Goal: Task Accomplishment & Management: Manage account settings

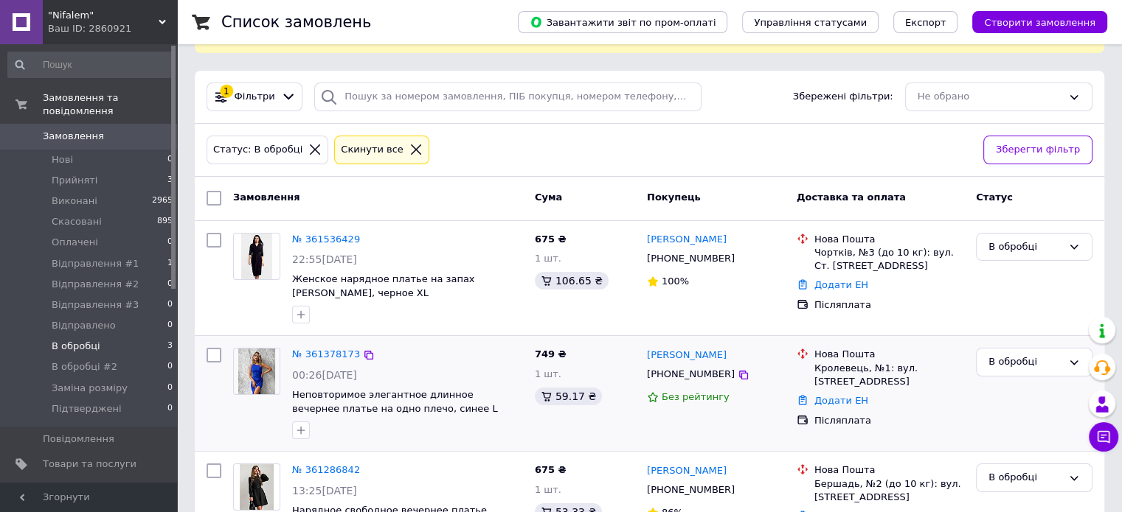
scroll to position [136, 0]
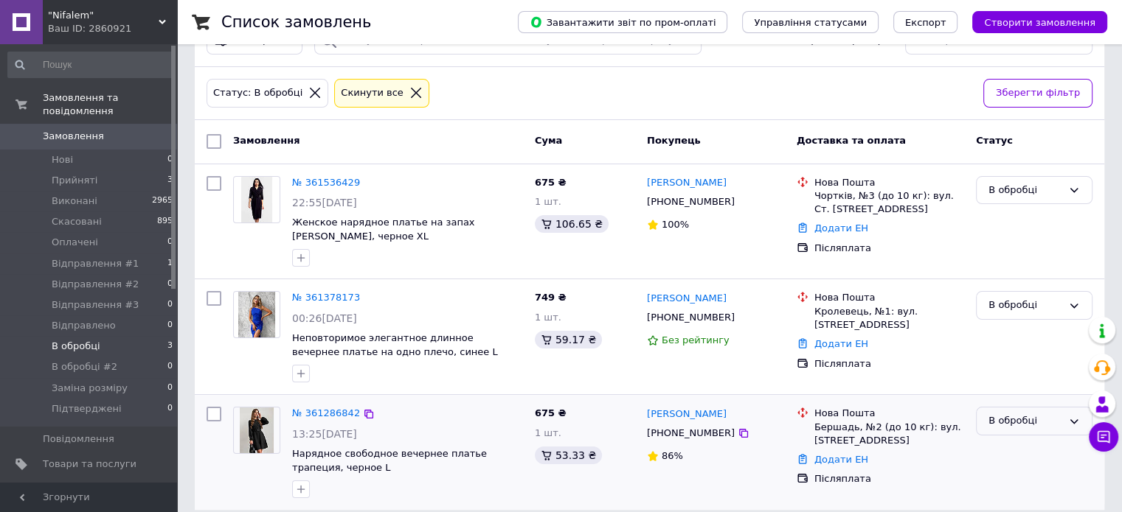
click at [994, 414] on div "В обробці" at bounding box center [1025, 421] width 74 height 15
click at [1019, 500] on li "Відправлення #2" at bounding box center [1033, 513] width 115 height 27
click at [994, 298] on div "В обробці" at bounding box center [1025, 305] width 74 height 15
click at [1015, 389] on li "Відправлення #2" at bounding box center [1033, 397] width 115 height 27
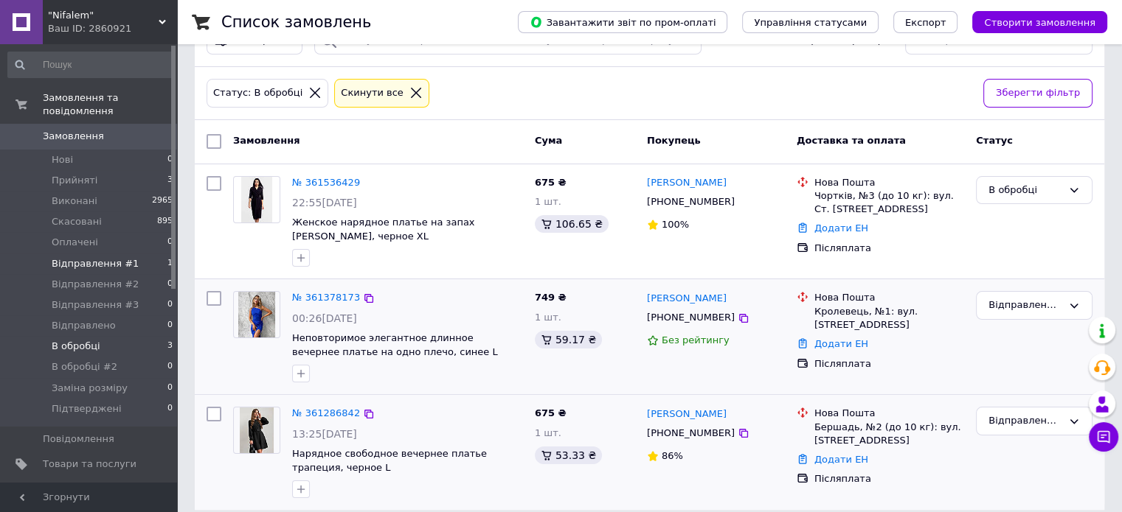
click at [156, 254] on li "Відправлення #1 1" at bounding box center [90, 264] width 181 height 21
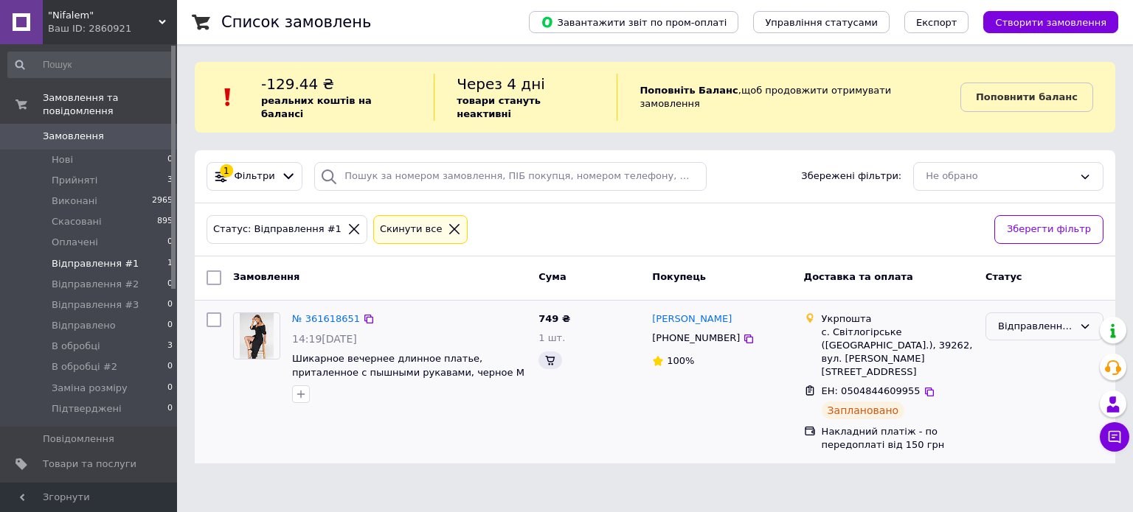
click at [1034, 327] on div "Відправлення #1" at bounding box center [1044, 383] width 130 height 152
click at [1032, 319] on div "Відправлення #1" at bounding box center [1035, 326] width 75 height 15
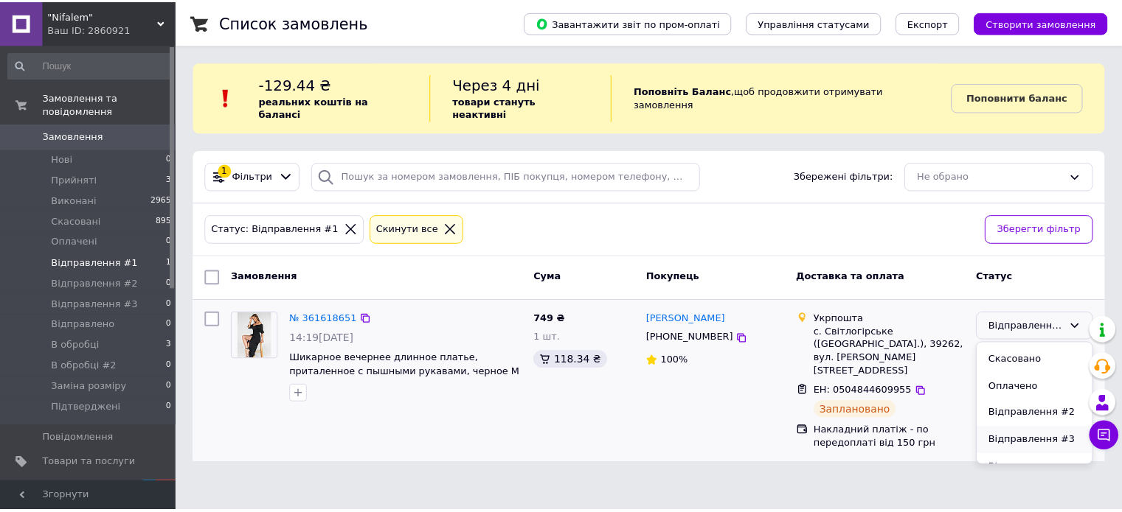
scroll to position [74, 0]
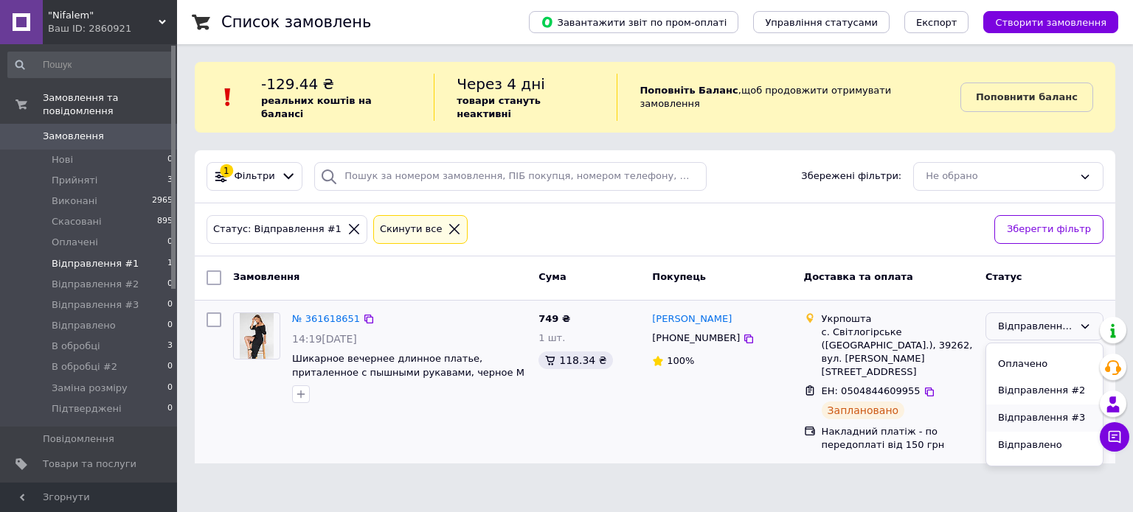
click at [1044, 414] on li "Відправлення #3" at bounding box center [1044, 418] width 117 height 27
click at [159, 276] on li "Відправлення #2 0" at bounding box center [90, 284] width 181 height 21
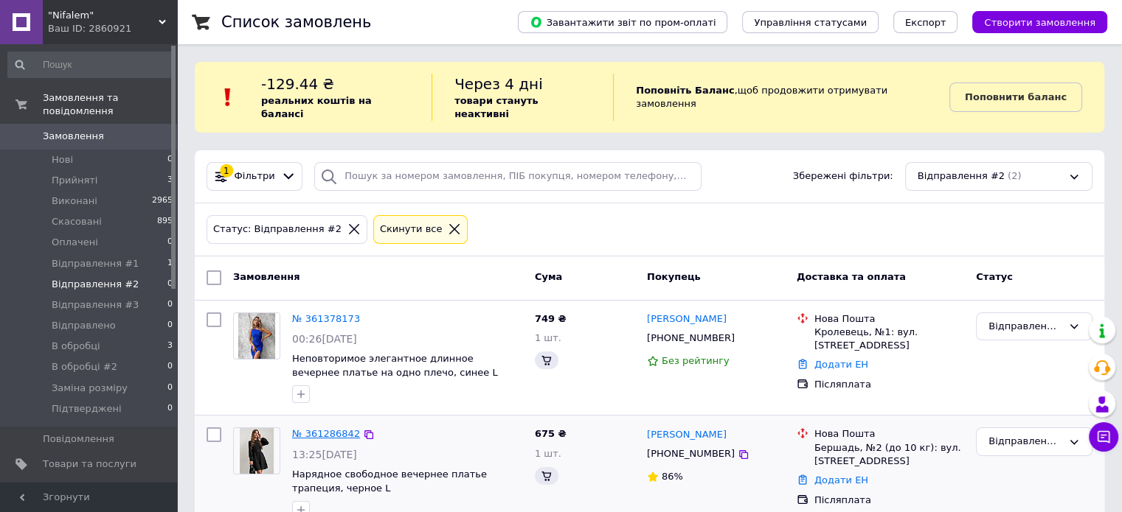
click at [336, 428] on link "№ 361286842" at bounding box center [326, 433] width 68 height 11
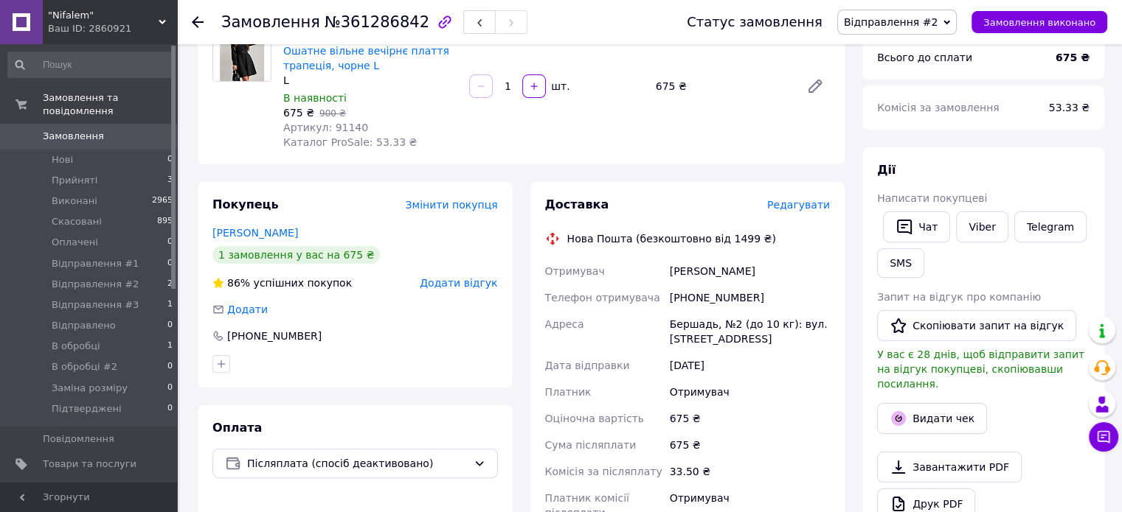
scroll to position [295, 0]
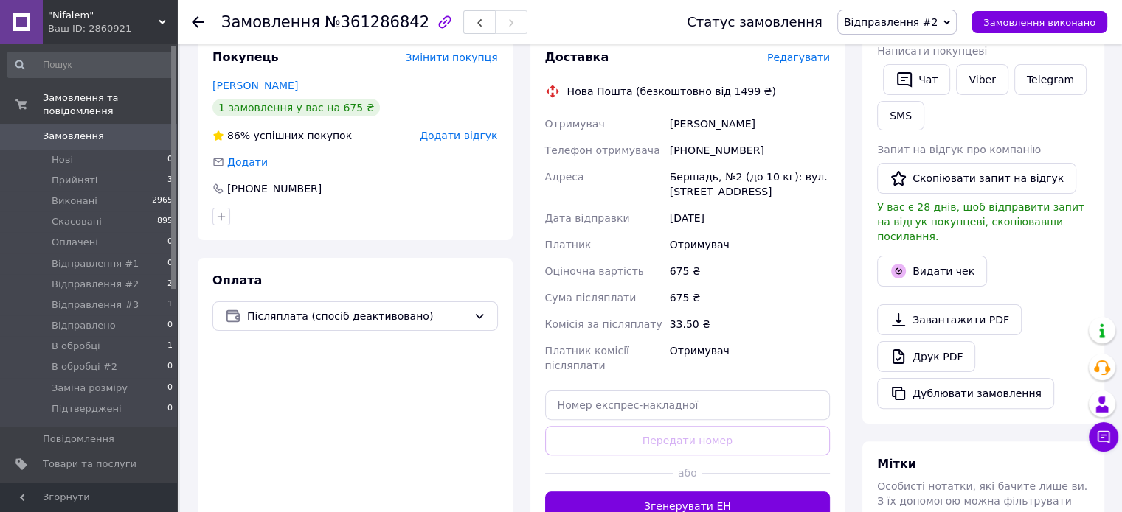
click at [340, 302] on div "Оплата Післяплата (спосіб деактивовано)" at bounding box center [355, 397] width 315 height 278
click at [336, 310] on span "Післяплата (спосіб деактивовано)" at bounding box center [357, 316] width 220 height 16
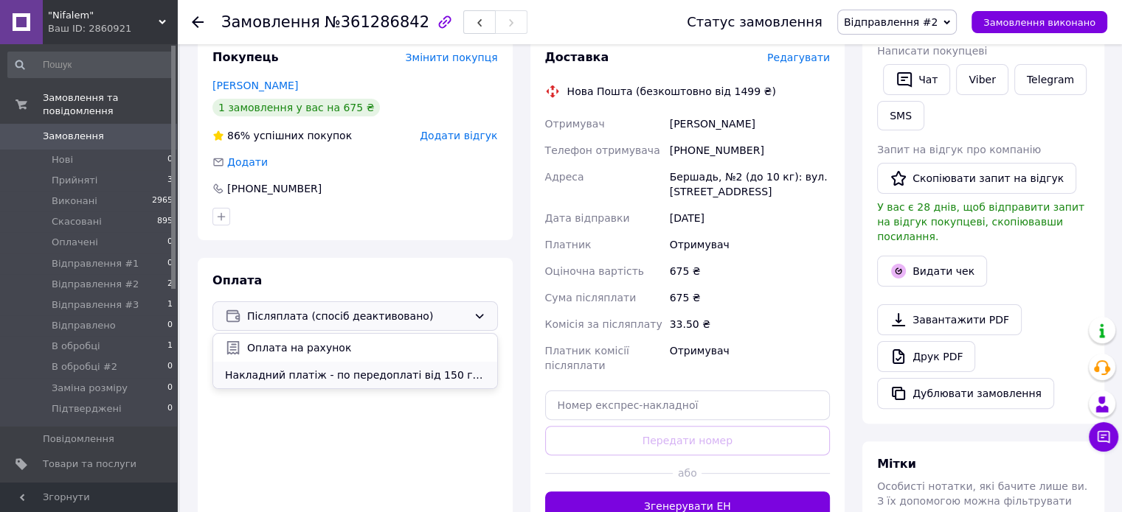
click at [344, 372] on span "Накладний платіж - по передоплаті від 150 грн" at bounding box center [355, 375] width 260 height 15
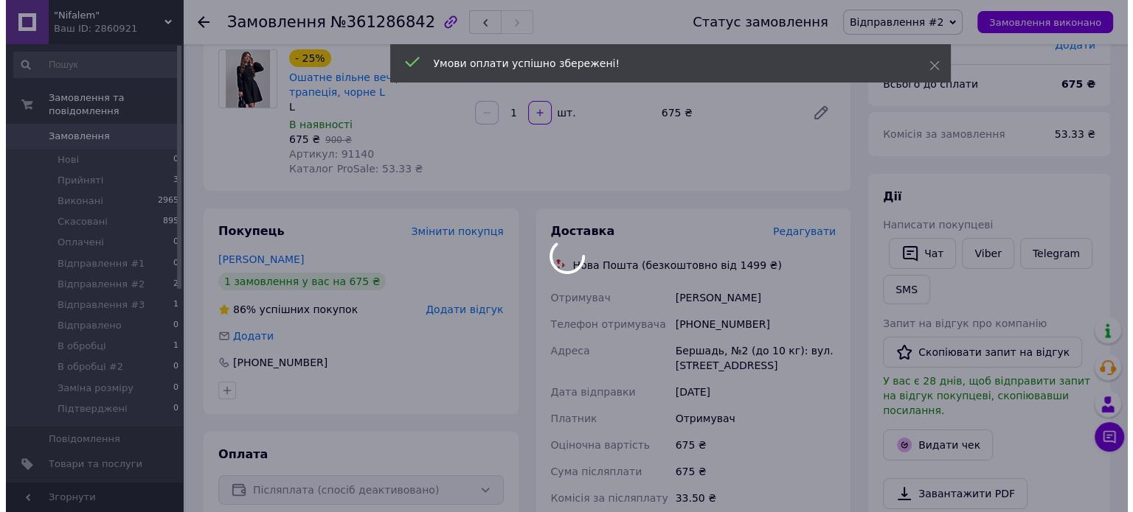
scroll to position [147, 0]
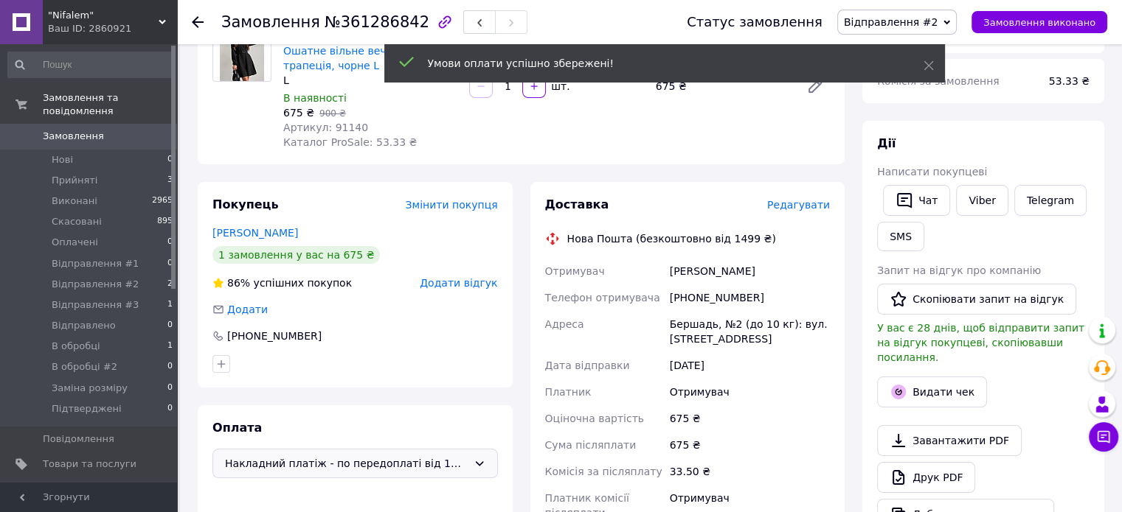
click at [816, 205] on span "Редагувати" at bounding box center [798, 205] width 63 height 12
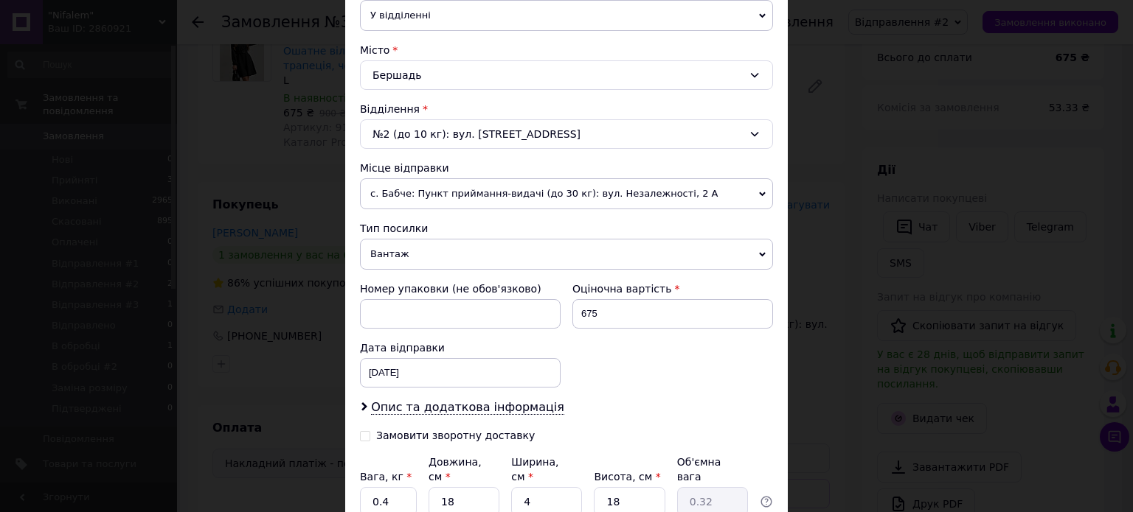
scroll to position [369, 0]
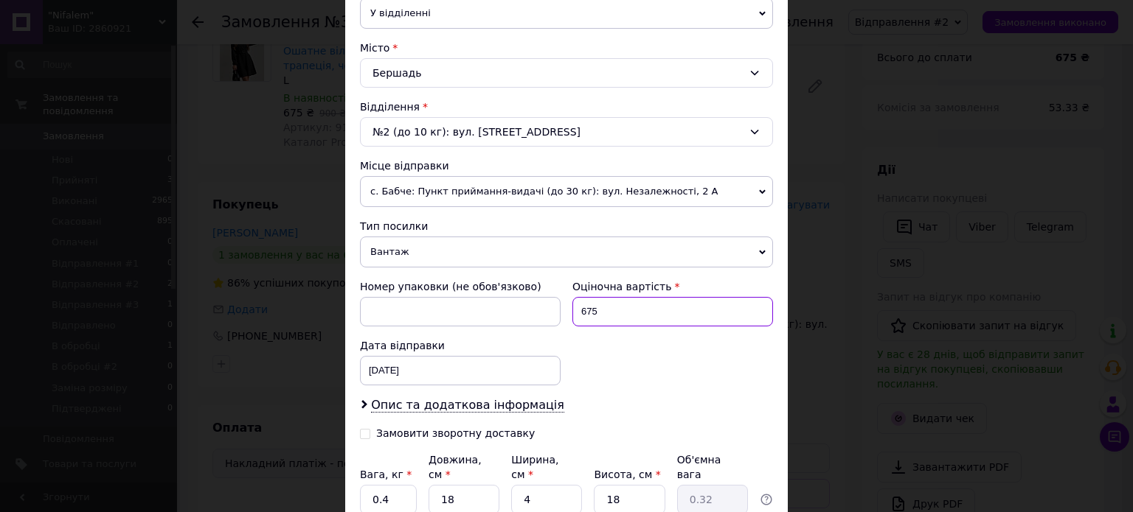
click at [595, 307] on input "675" at bounding box center [672, 311] width 201 height 29
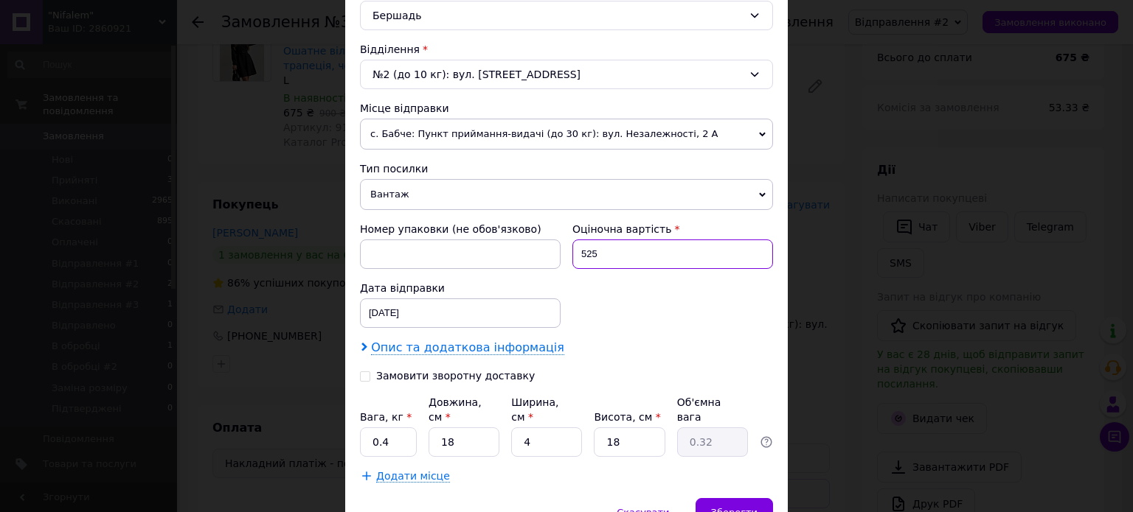
scroll to position [489, 0]
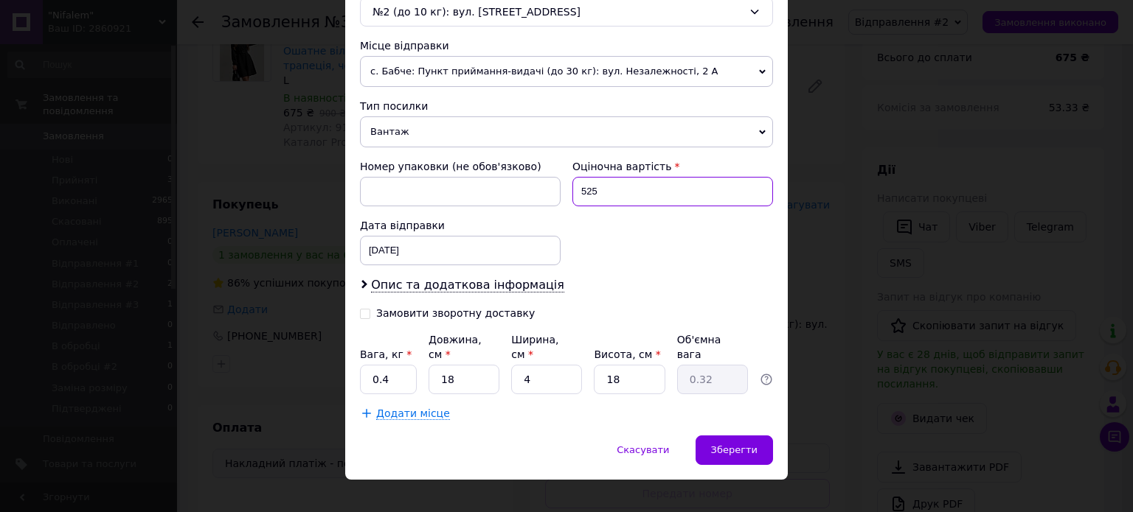
type input "525"
click at [484, 309] on div "Замовити зворотну доставку" at bounding box center [455, 313] width 159 height 13
click at [370, 309] on input "Замовити зворотну доставку" at bounding box center [365, 312] width 10 height 10
checkbox input "true"
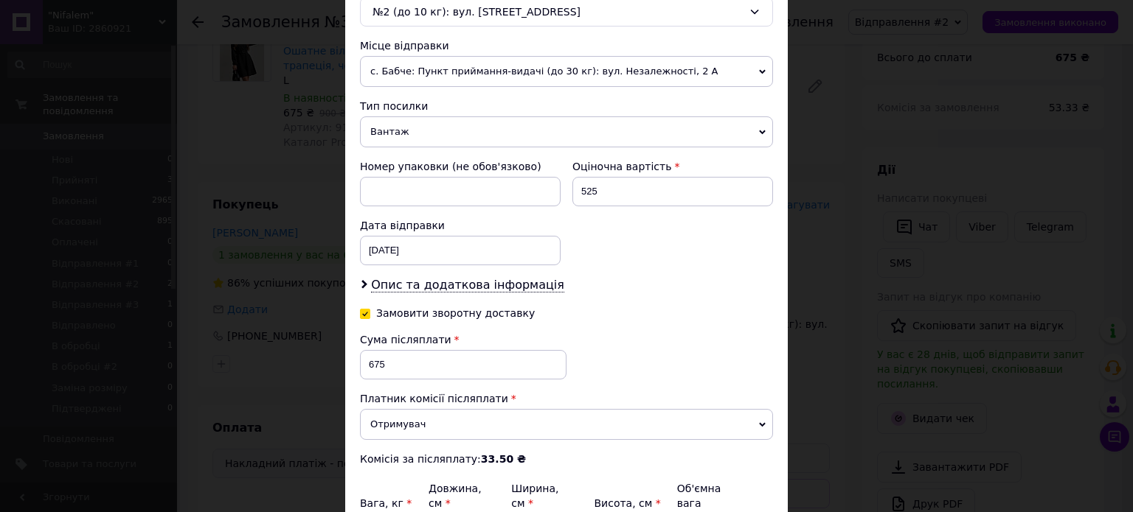
drag, startPoint x: 428, startPoint y: 381, endPoint x: 423, endPoint y: 368, distance: 14.2
click at [423, 379] on div "Сума післяплати 675" at bounding box center [463, 362] width 206 height 59
click at [423, 367] on input "675" at bounding box center [463, 364] width 206 height 29
paste input "52"
type input "525"
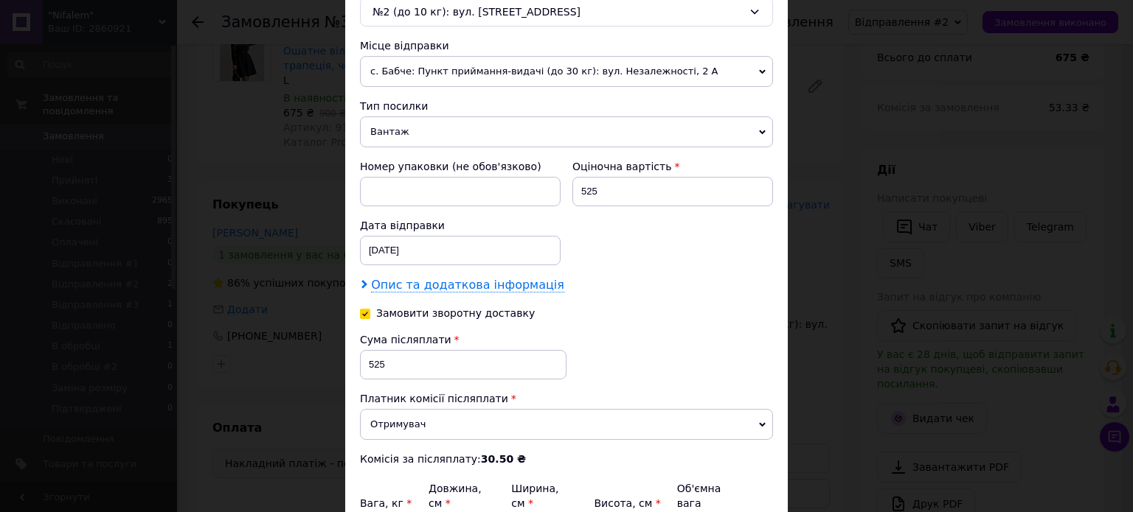
click at [463, 279] on span "Опис та додаткова інформація" at bounding box center [467, 285] width 193 height 15
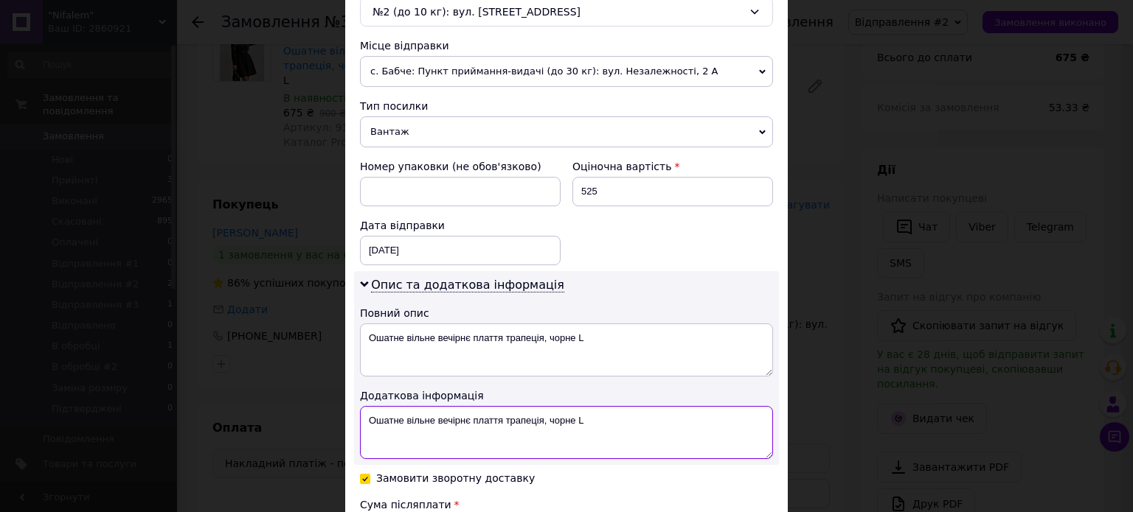
click at [658, 409] on textarea "Ошатне вільне вечірнє плаття трапеція, чорне L" at bounding box center [566, 432] width 413 height 53
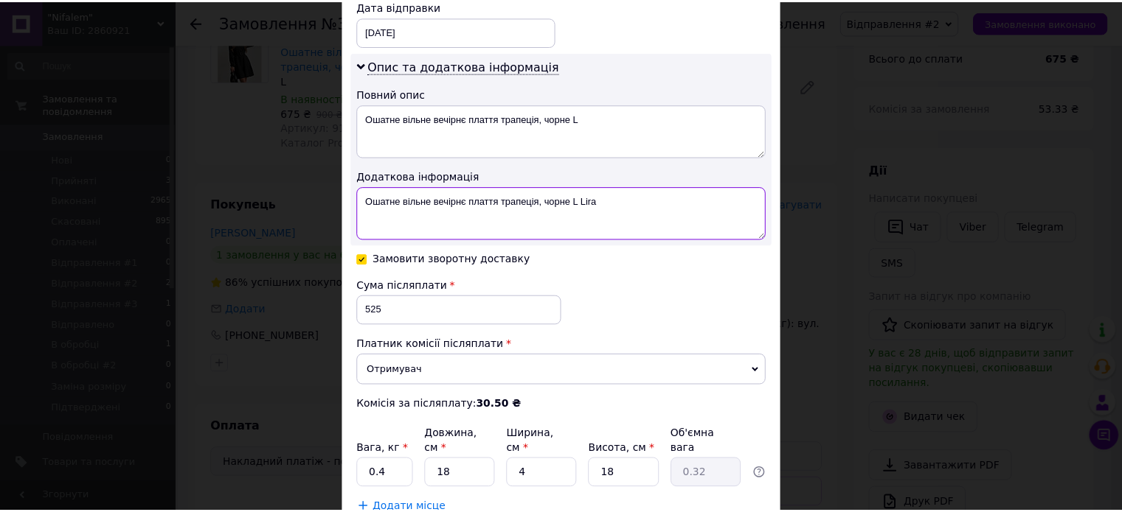
scroll to position [802, 0]
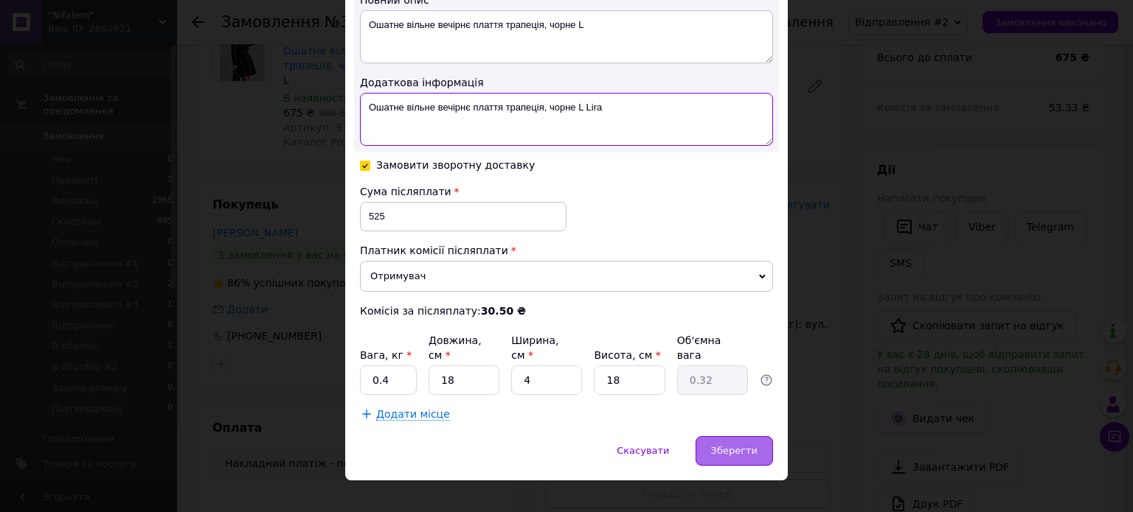
type textarea "Ошатне вільне вечірнє плаття трапеція, чорне L Lira"
click at [743, 445] on span "Зберегти" at bounding box center [734, 450] width 46 height 11
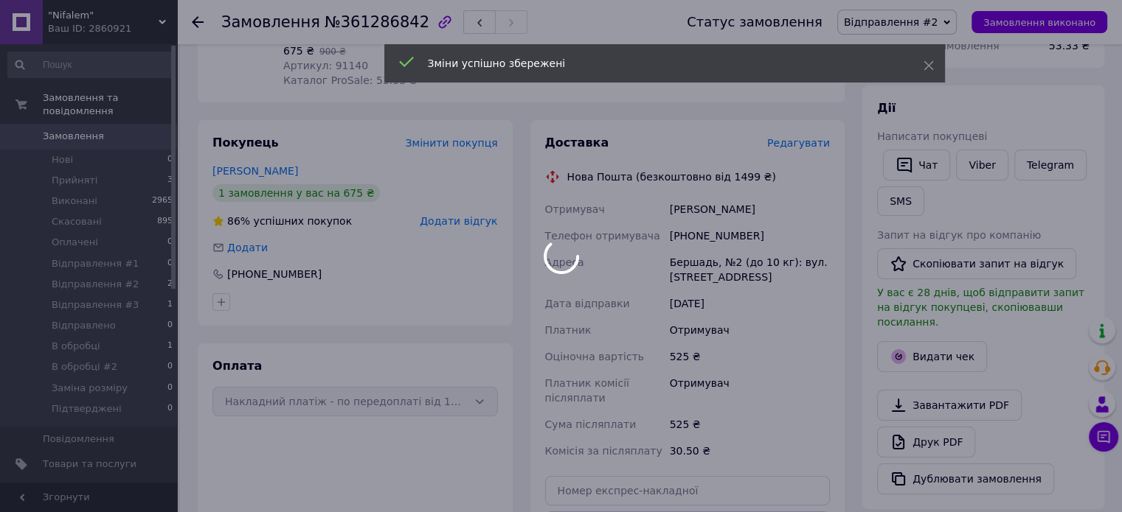
scroll to position [295, 0]
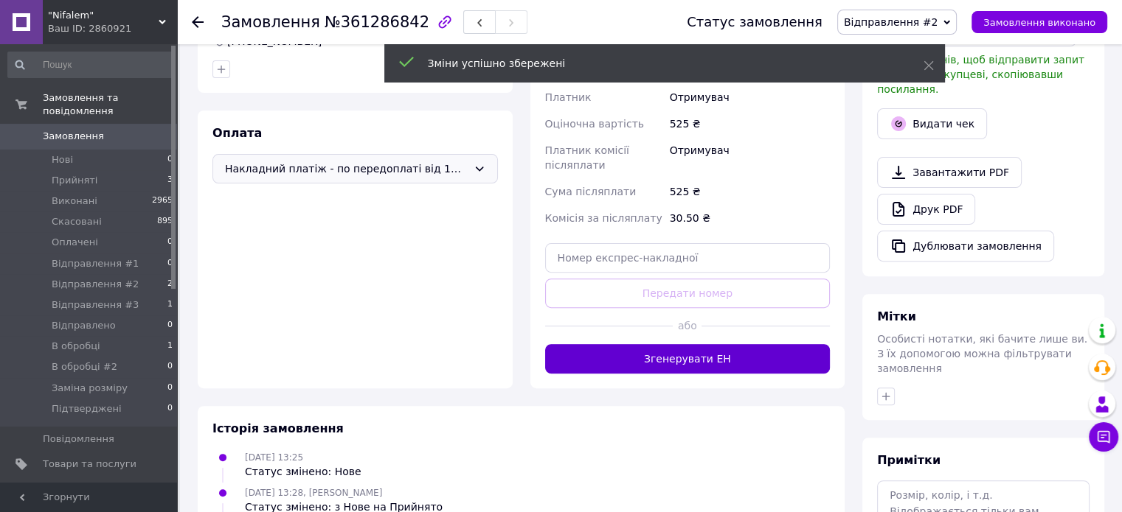
click at [734, 347] on button "Згенерувати ЕН" at bounding box center [687, 358] width 285 height 29
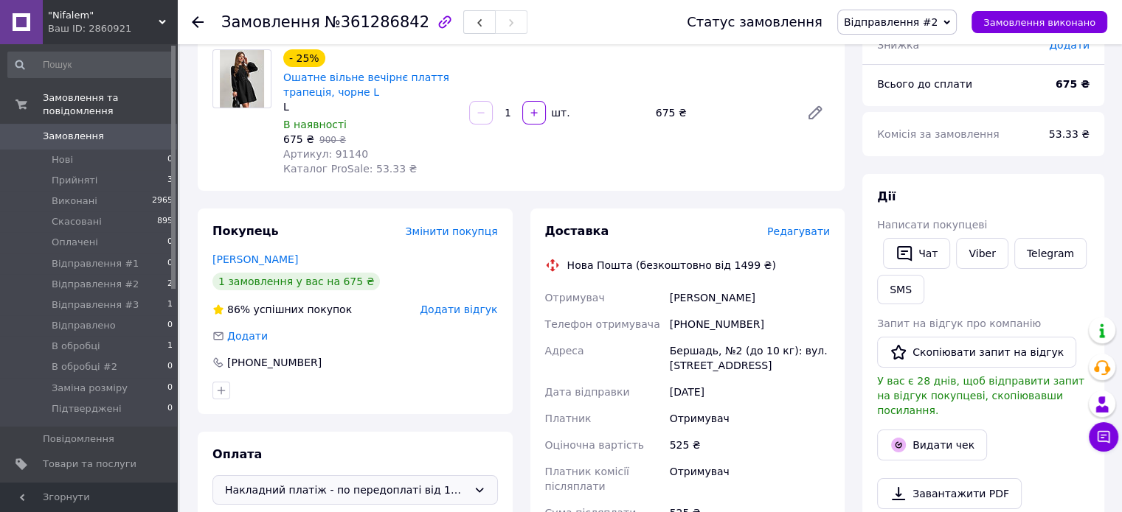
scroll to position [0, 0]
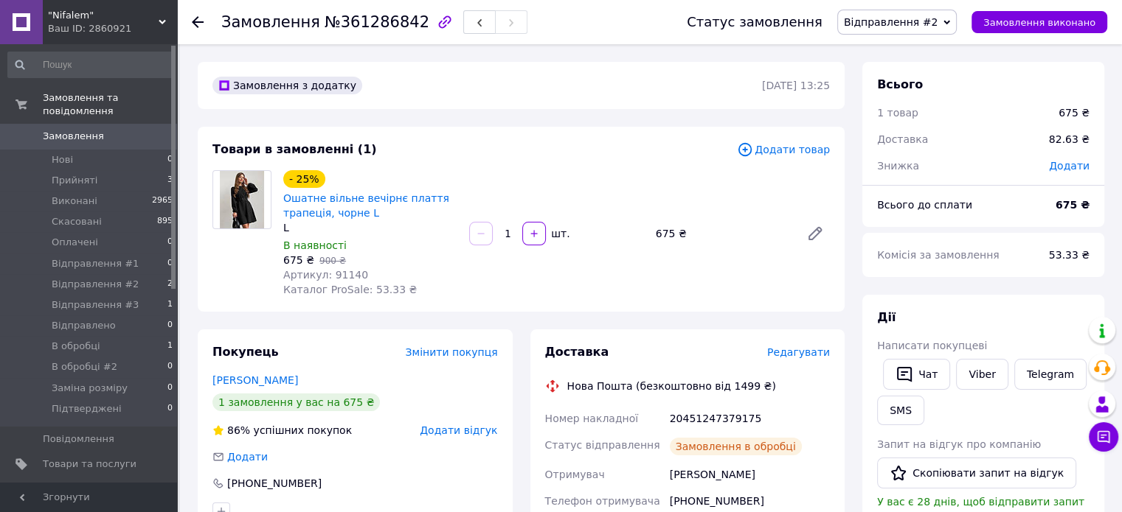
click at [725, 415] on div "20451247379175" at bounding box center [750, 419] width 166 height 27
copy div "20451247379175"
click at [906, 419] on button "SMS" at bounding box center [900, 410] width 47 height 29
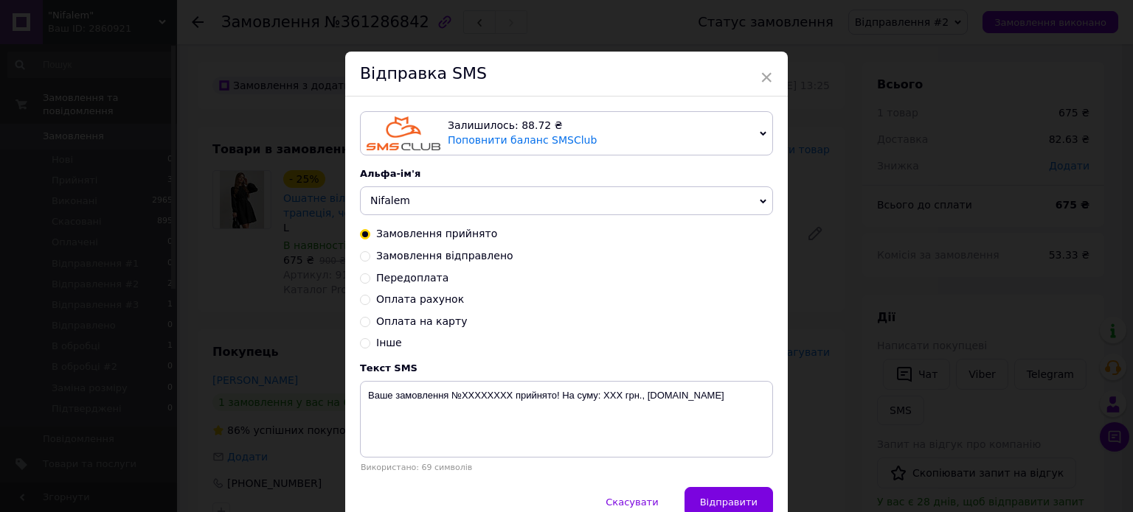
click at [476, 256] on span "Замовлення відправлено" at bounding box center [444, 256] width 137 height 12
click at [370, 256] on input "Замовлення відправлено" at bounding box center [365, 255] width 10 height 10
radio input "true"
radio input "false"
click at [602, 400] on textarea "Замовлення №ХХХХХХХХ відправлено. ТТН хххххххххххххх, [DOMAIN_NAME]" at bounding box center [566, 419] width 413 height 77
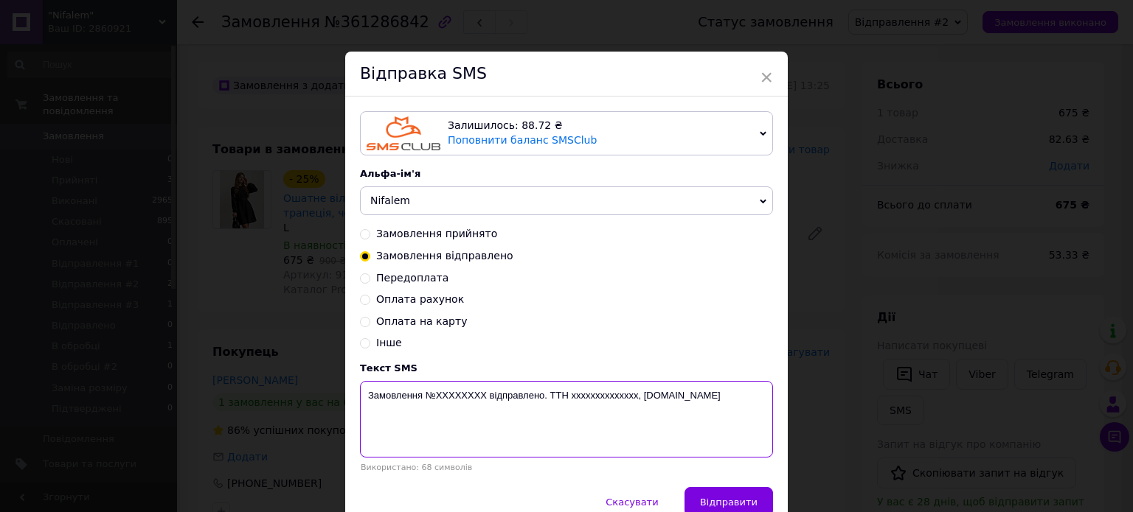
click at [602, 400] on textarea "Замовлення №ХХХХХХХХ відправлено. ТТН хххххххххххххх, [DOMAIN_NAME]" at bounding box center [566, 419] width 413 height 77
paste textarea "20451247379175"
drag, startPoint x: 425, startPoint y: 397, endPoint x: 484, endPoint y: 399, distance: 59.0
click at [484, 399] on textarea "Замовлення №ХХХХХХХХ відправлено. ТТН 20451247379175, [DOMAIN_NAME]" at bounding box center [566, 419] width 413 height 77
paste textarea "361286842"
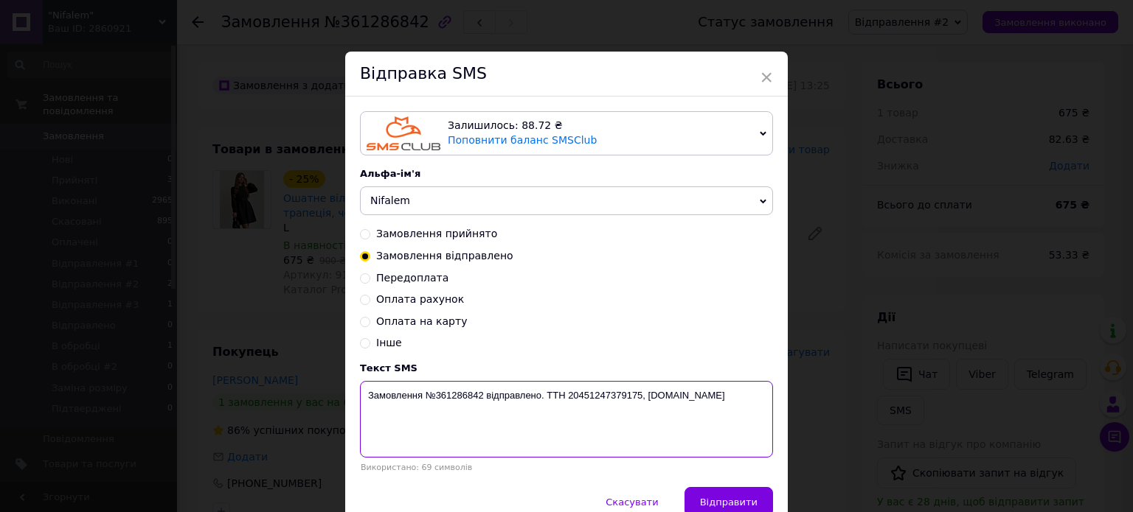
type textarea "Замовлення №361286842 відправлено. ТТН 20451247379175, [DOMAIN_NAME]"
click at [1040, 361] on div "× Відправка SMS Залишилось: 88.72 ₴ Поповнити баланс SMSClub Підключити LetsAds…" at bounding box center [566, 256] width 1133 height 512
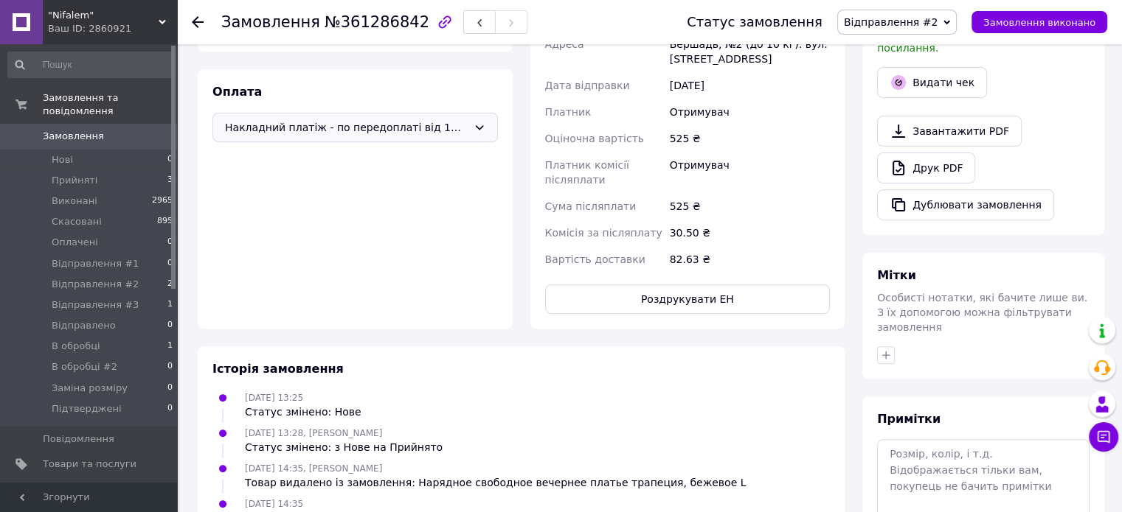
scroll to position [590, 0]
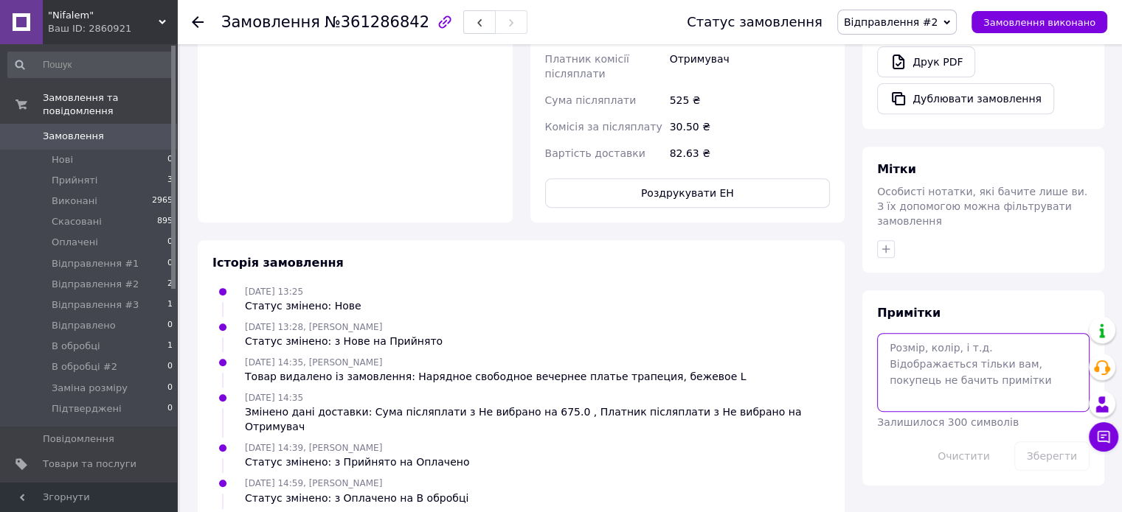
click at [971, 333] on textarea at bounding box center [983, 372] width 212 height 78
paste textarea "Замовлення №361286842 відправлено. ТТН 20451247379175, [DOMAIN_NAME]"
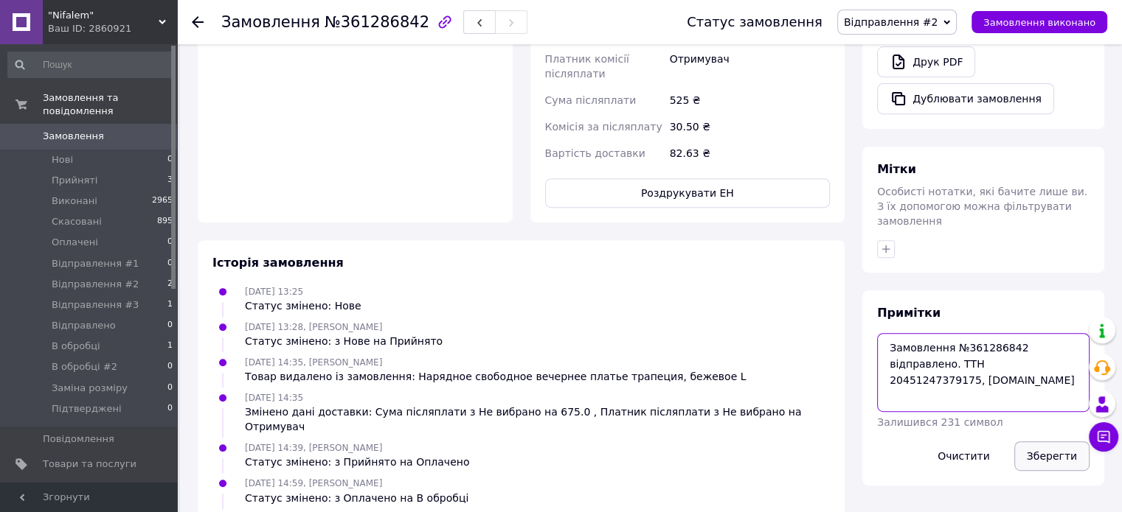
type textarea "Замовлення №361286842 відправлено. ТТН 20451247379175, [DOMAIN_NAME]"
click at [1051, 442] on button "Зберегти" at bounding box center [1051, 456] width 75 height 29
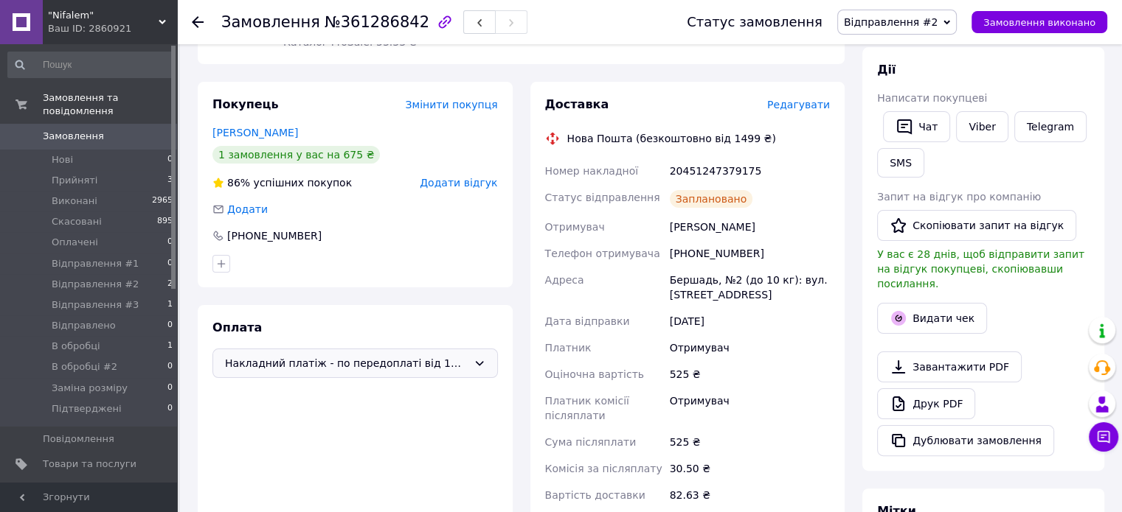
scroll to position [0, 0]
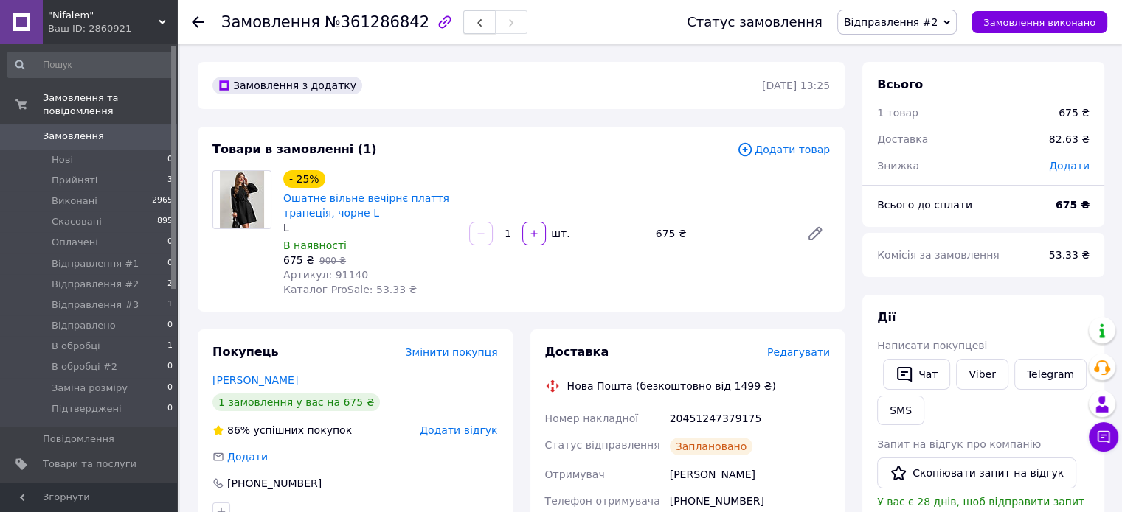
click at [463, 29] on button "button" at bounding box center [479, 22] width 32 height 24
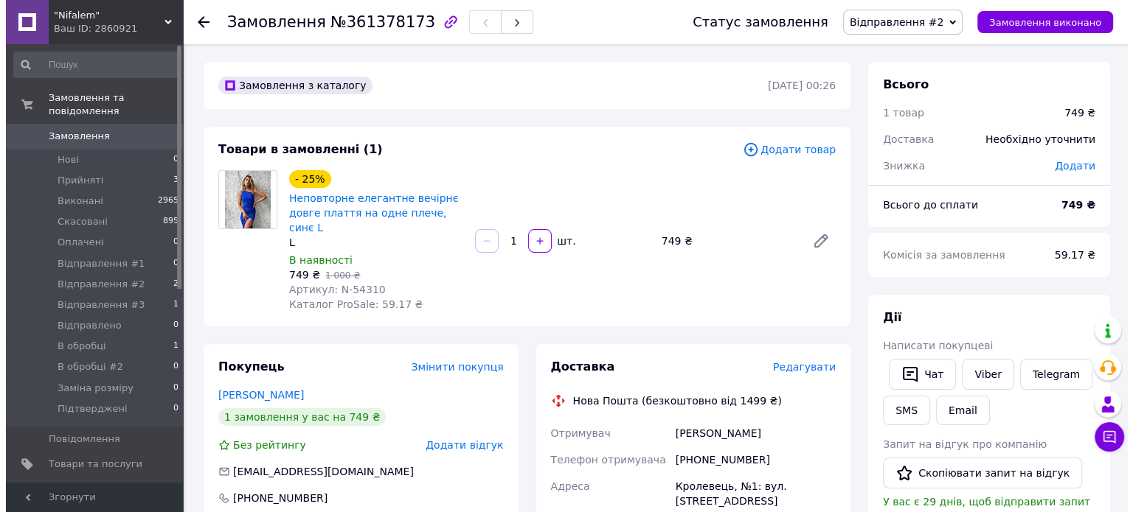
scroll to position [147, 0]
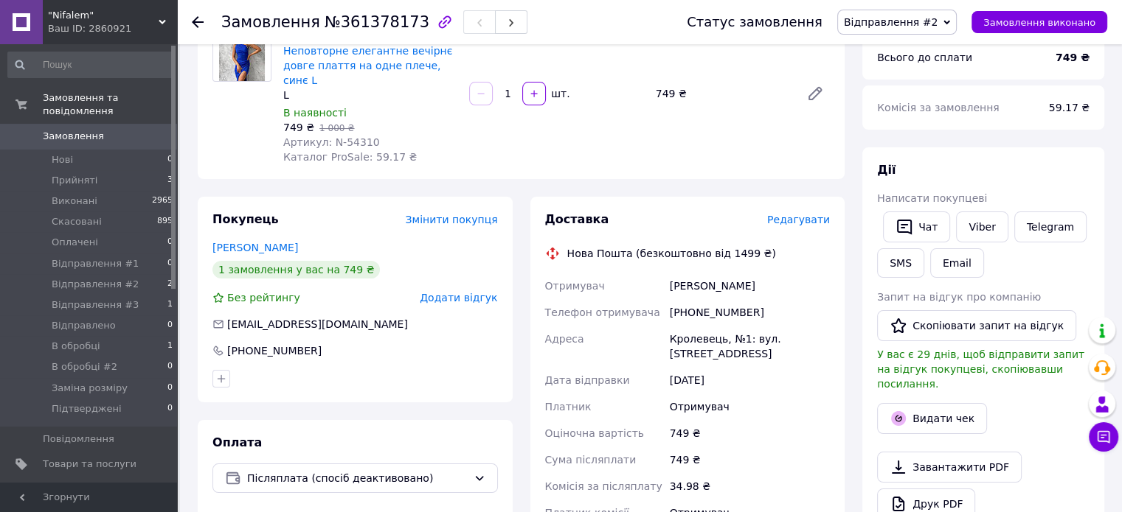
click at [807, 214] on span "Редагувати" at bounding box center [798, 220] width 63 height 12
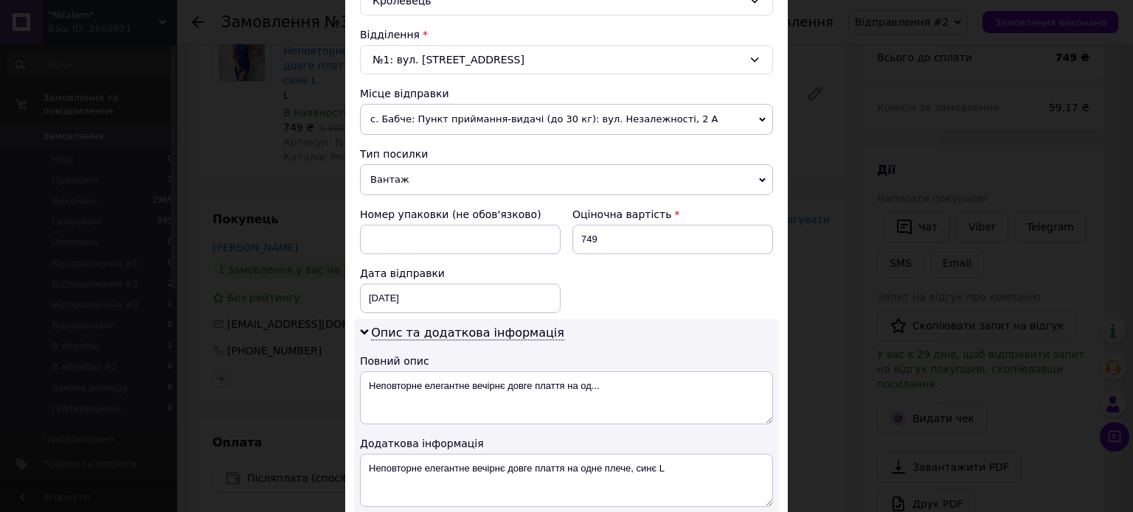
scroll to position [442, 0]
click at [613, 231] on input "749" at bounding box center [672, 237] width 201 height 29
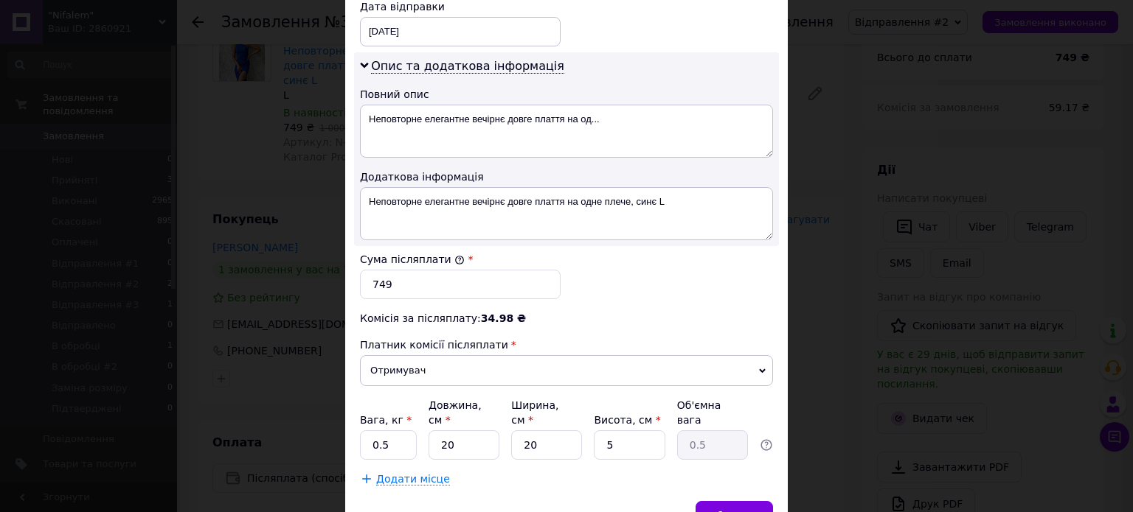
scroll to position [737, 0]
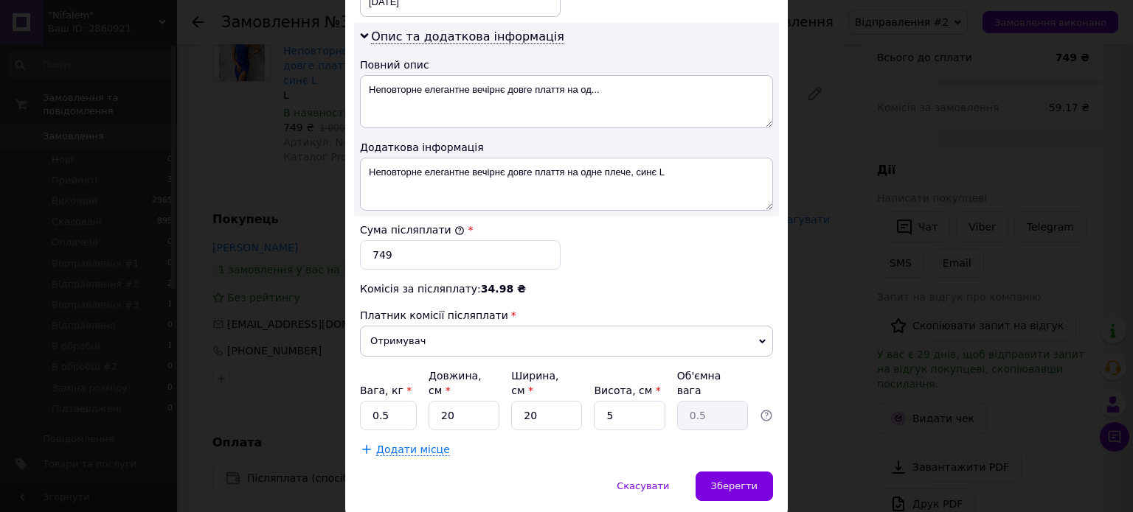
type input "599"
click at [416, 262] on input "749" at bounding box center [460, 254] width 201 height 29
paste input "59"
type input "599"
click at [685, 175] on textarea "Неповторне елегантне вечірнє довге плаття на одне плече, синє L" at bounding box center [566, 184] width 413 height 53
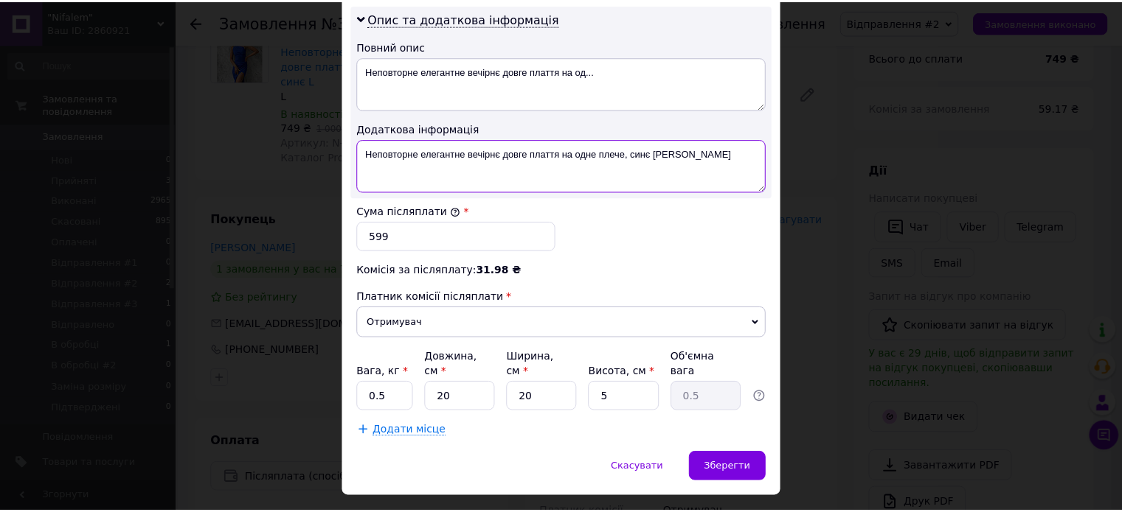
scroll to position [773, 0]
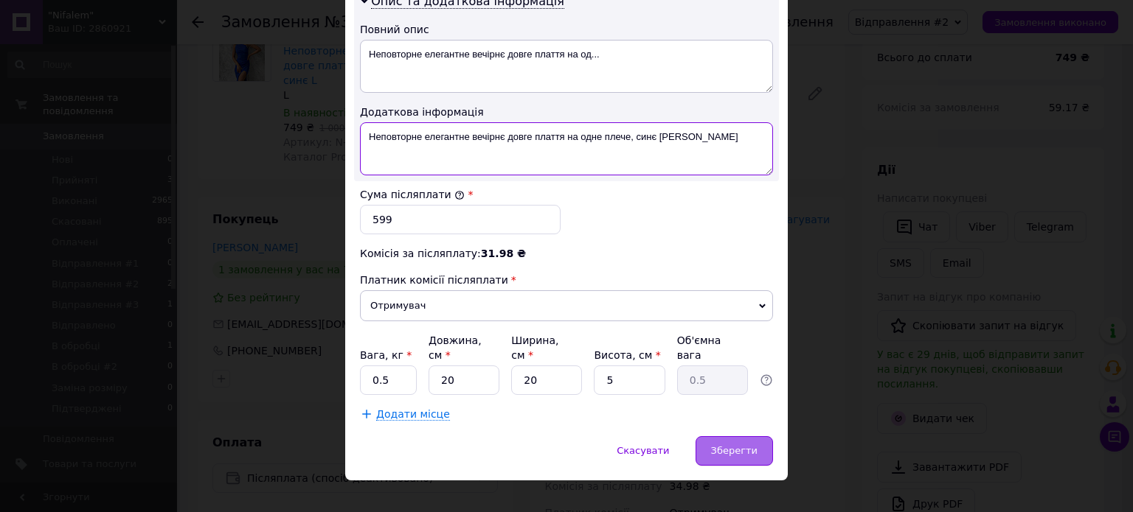
type textarea "Неповторне елегантне вечірнє довге плаття на одне плече, синє [PERSON_NAME]"
click at [758, 437] on div "Зберегти" at bounding box center [733, 451] width 77 height 29
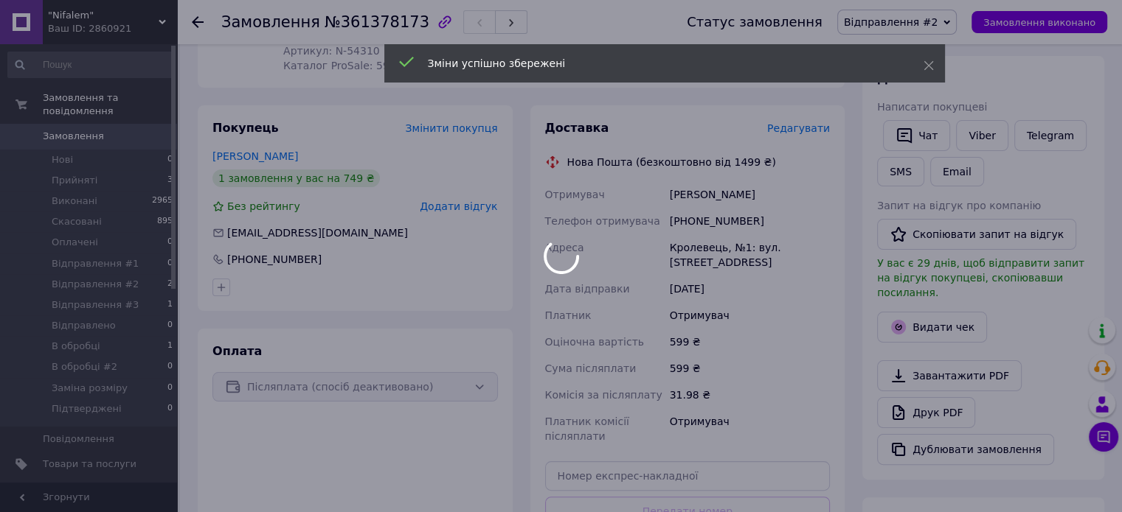
scroll to position [442, 0]
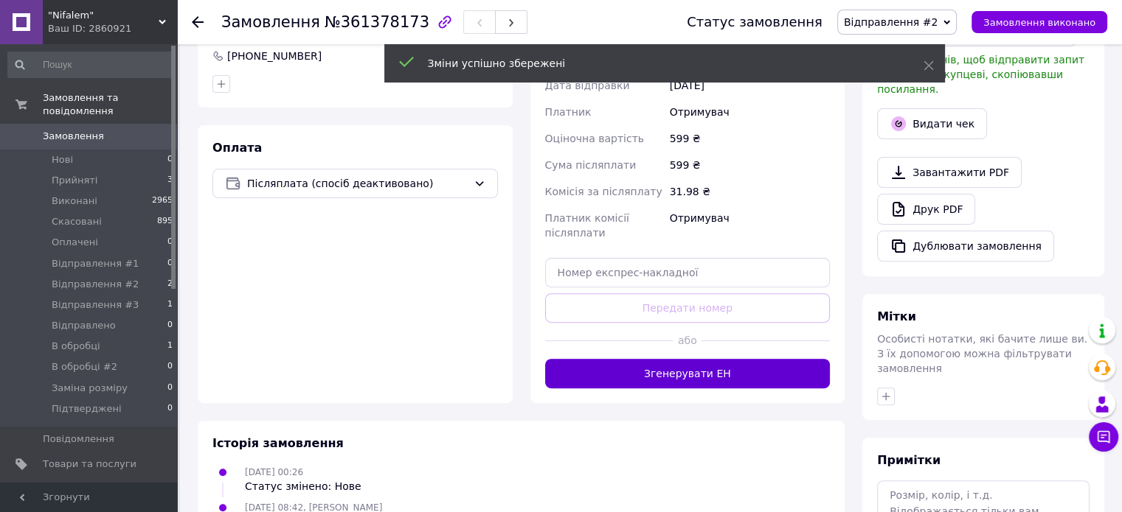
click at [657, 359] on button "Згенерувати ЕН" at bounding box center [687, 373] width 285 height 29
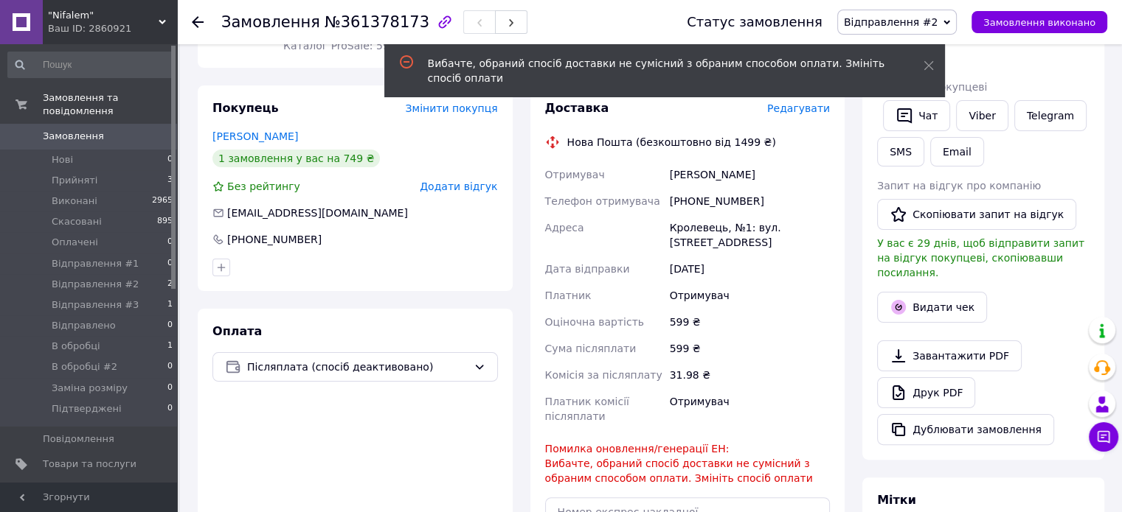
scroll to position [295, 0]
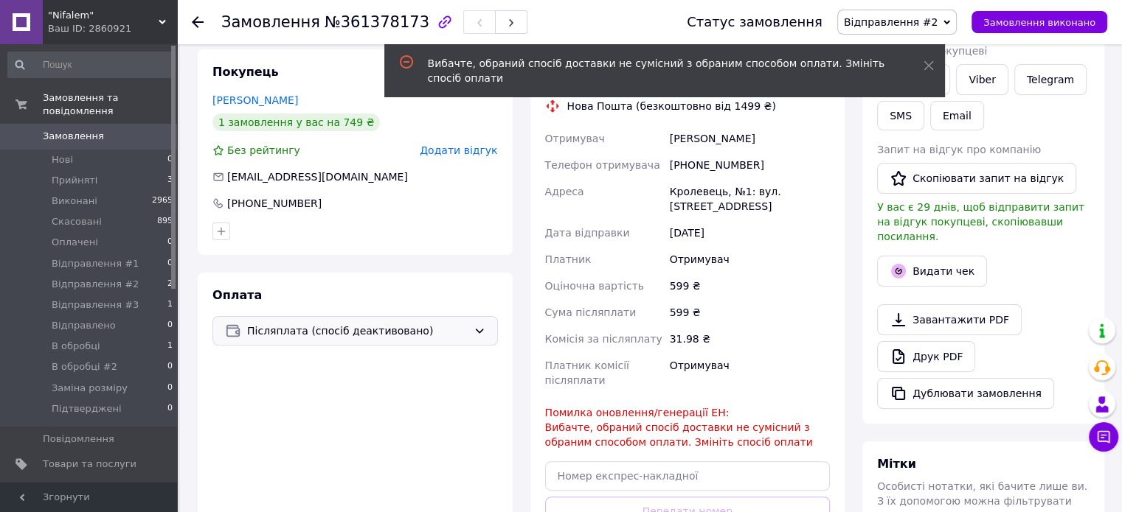
click at [363, 323] on span "Післяплата (спосіб деактивовано)" at bounding box center [357, 331] width 220 height 16
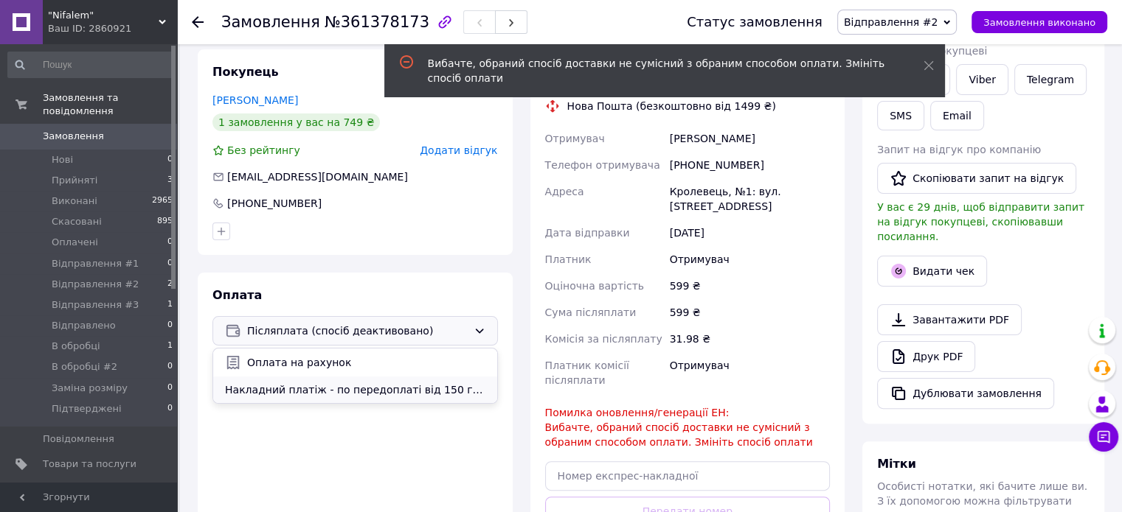
click at [335, 383] on span "Накладний платіж - по передоплаті від 150 грн" at bounding box center [355, 390] width 260 height 15
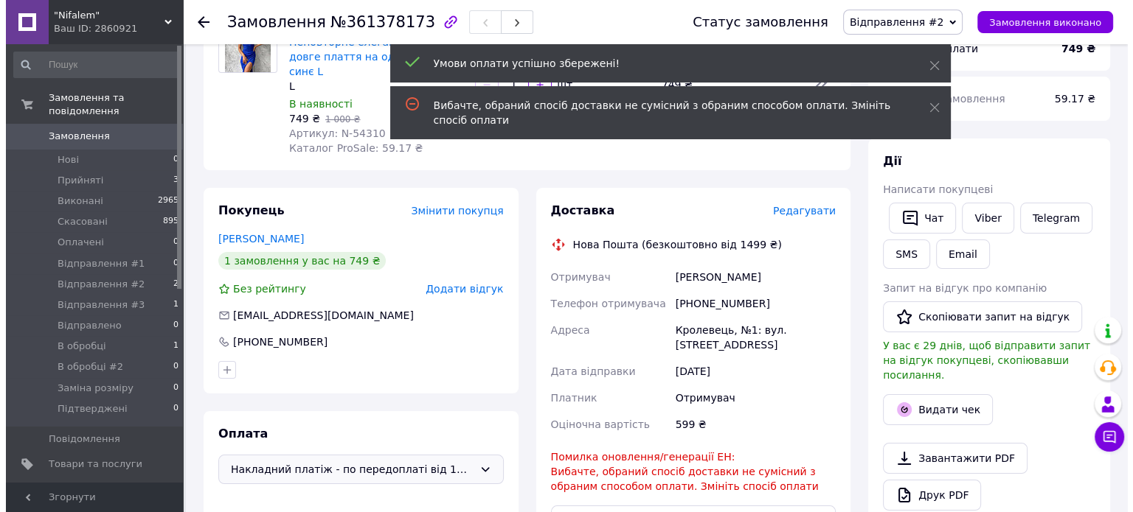
scroll to position [147, 0]
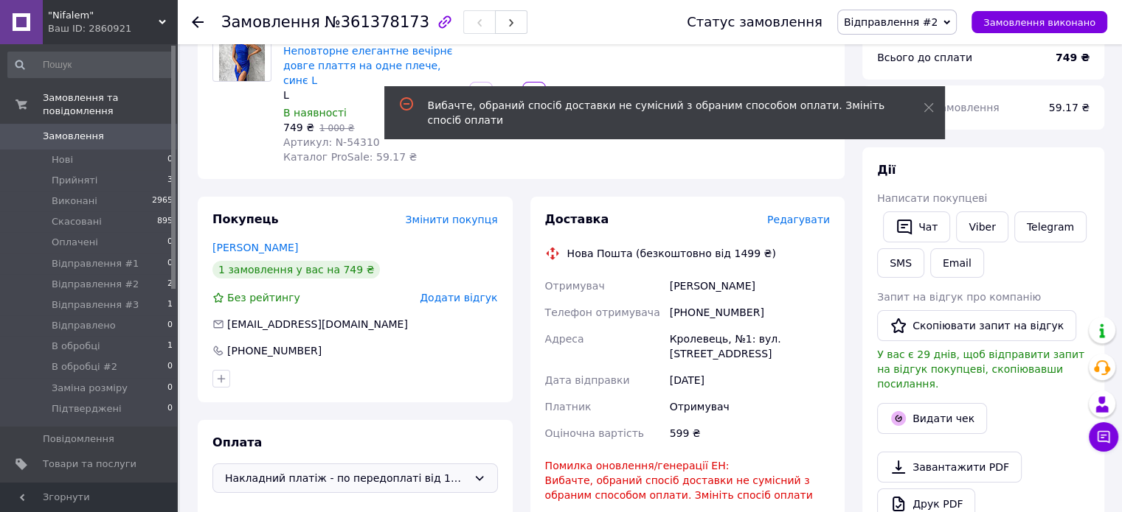
click at [807, 214] on span "Редагувати" at bounding box center [798, 220] width 63 height 12
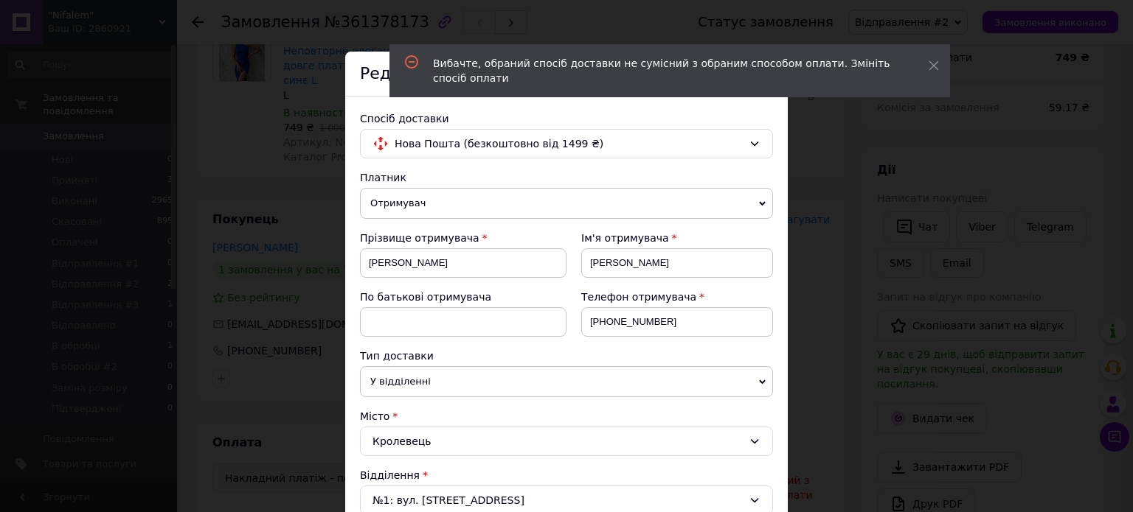
scroll to position [369, 0]
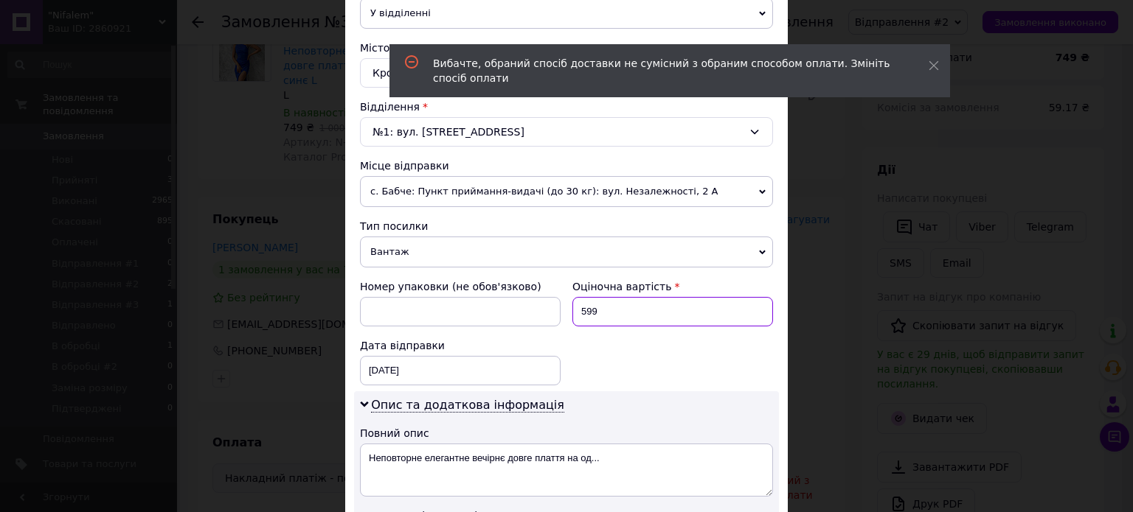
click at [638, 309] on input "599" at bounding box center [672, 311] width 201 height 29
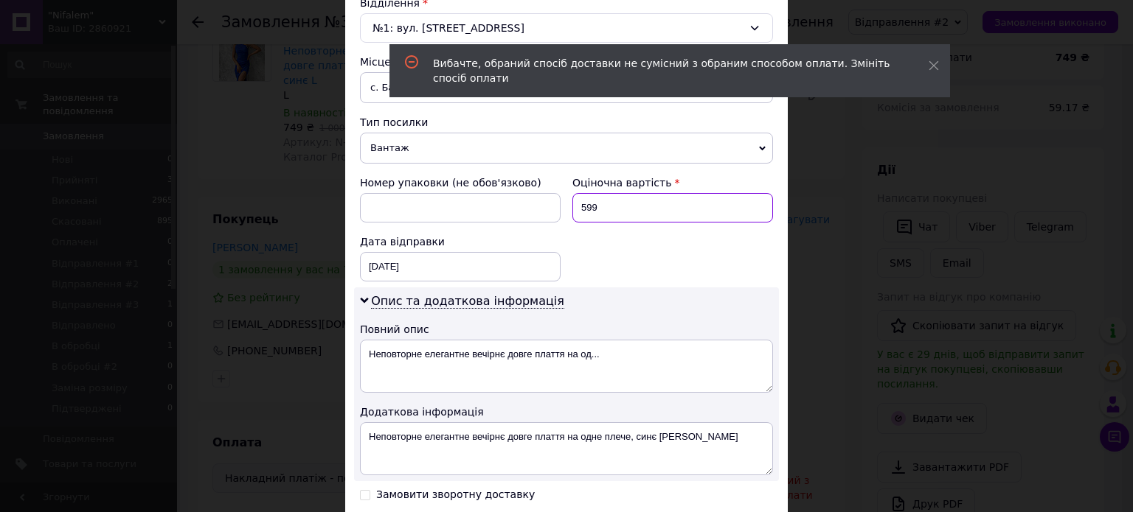
scroll to position [653, 0]
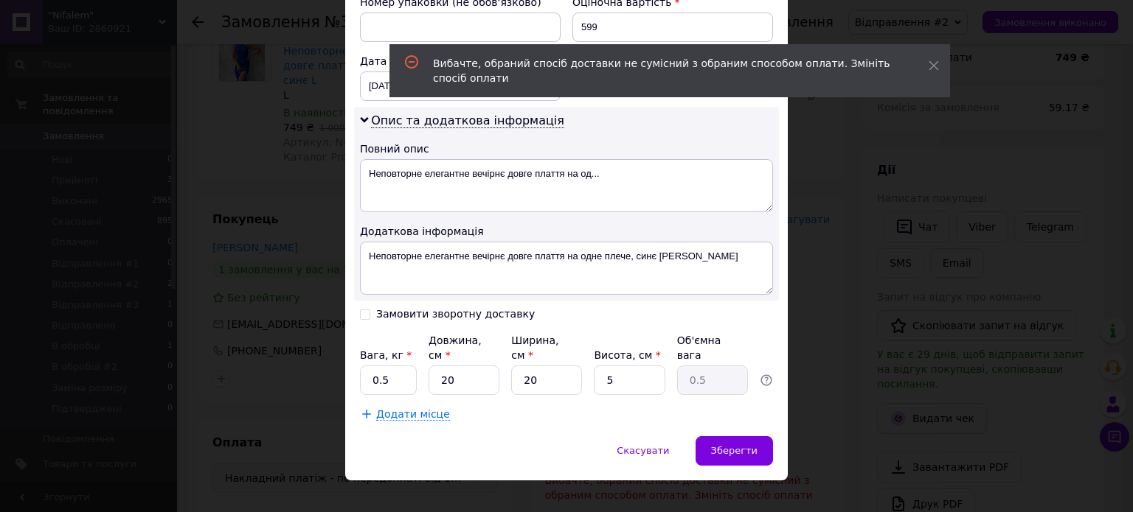
click at [431, 321] on div "Замовити зворотну доставку" at bounding box center [463, 320] width 206 height 27
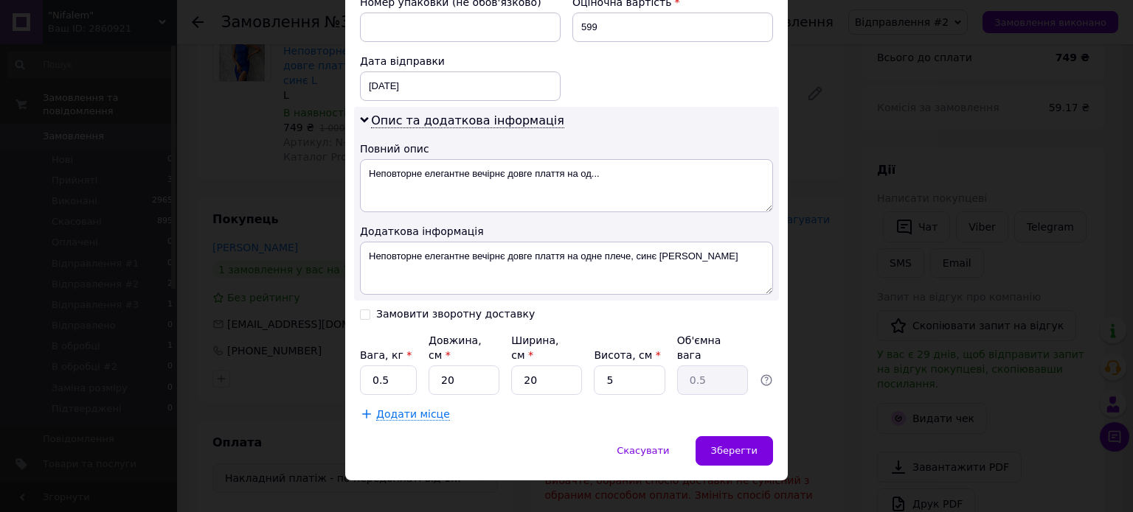
click at [420, 313] on div "Замовити зворотну доставку" at bounding box center [455, 314] width 159 height 13
click at [370, 313] on input "Замовити зворотну доставку" at bounding box center [365, 313] width 10 height 10
checkbox input "true"
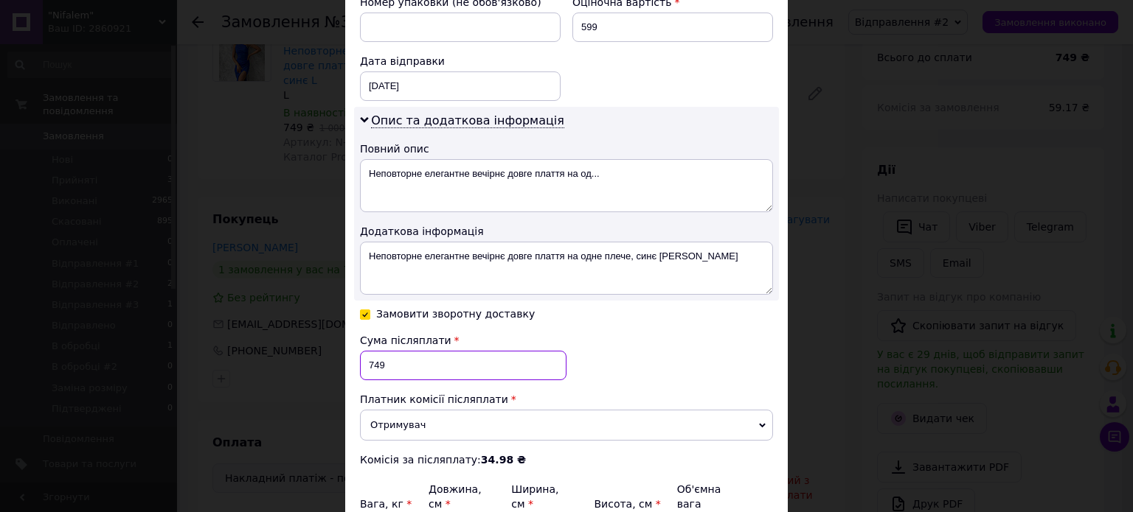
click at [409, 357] on input "749" at bounding box center [463, 365] width 206 height 29
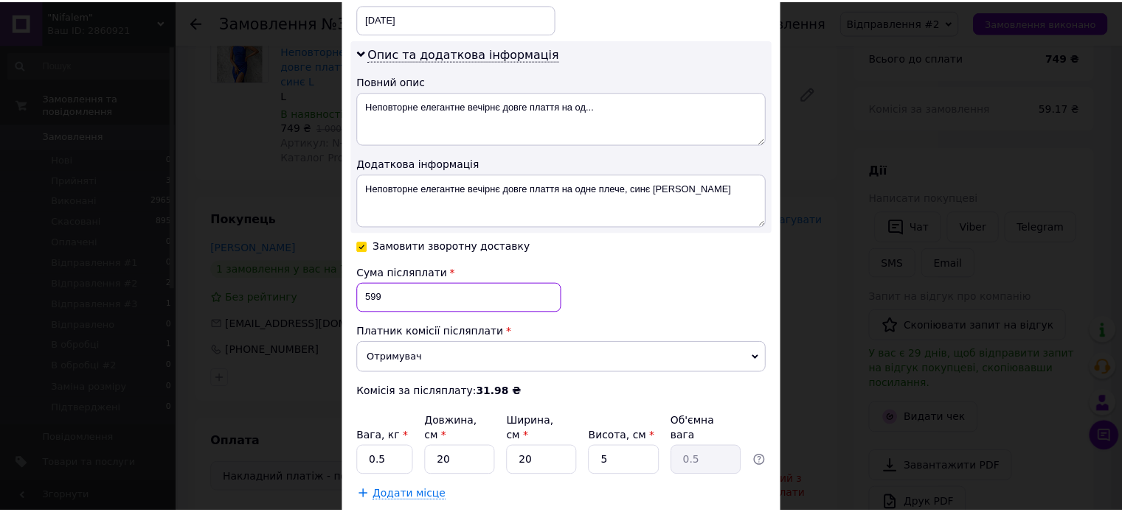
scroll to position [801, 0]
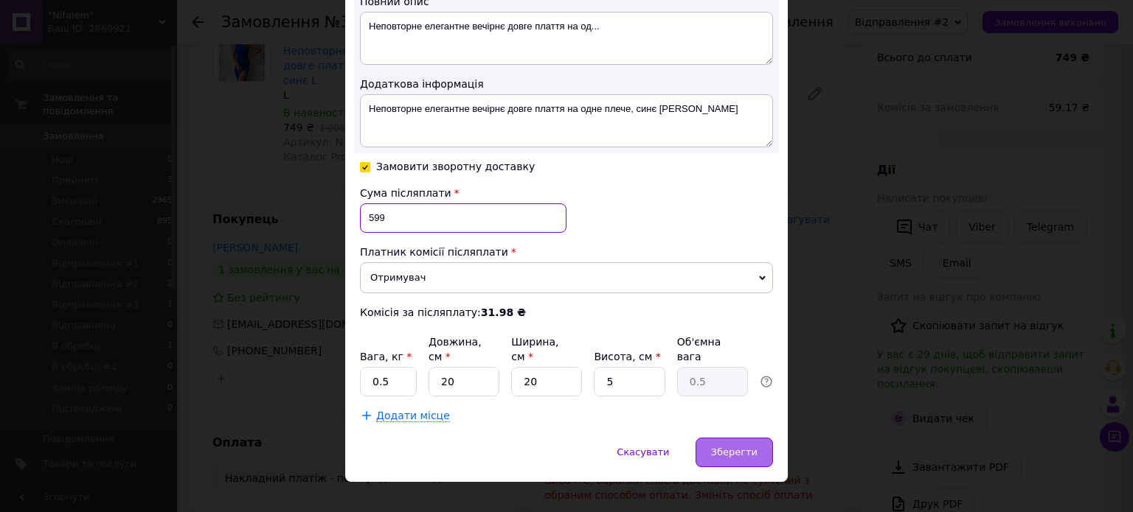
type input "599"
click at [734, 438] on div "Зберегти" at bounding box center [733, 452] width 77 height 29
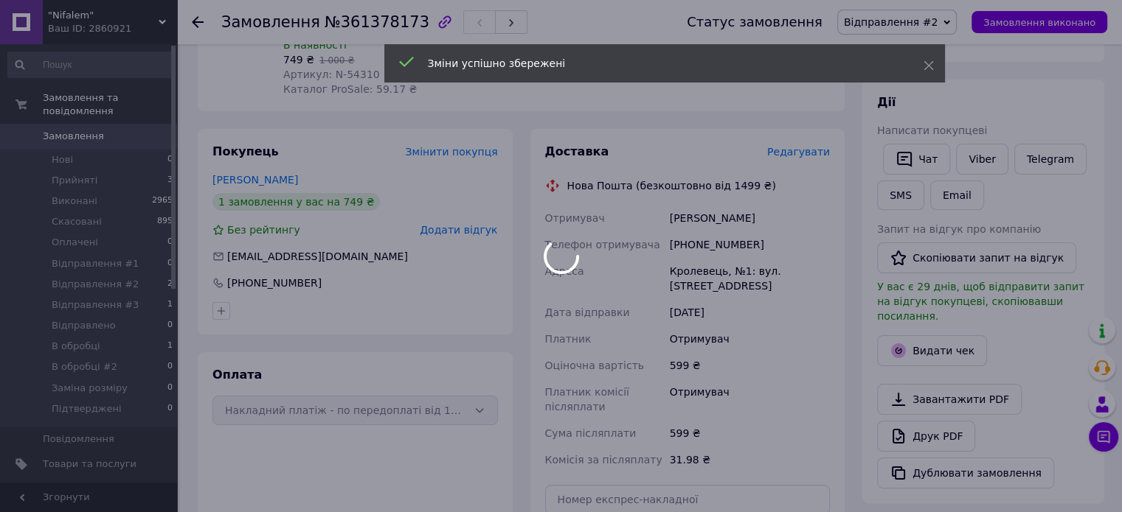
scroll to position [369, 0]
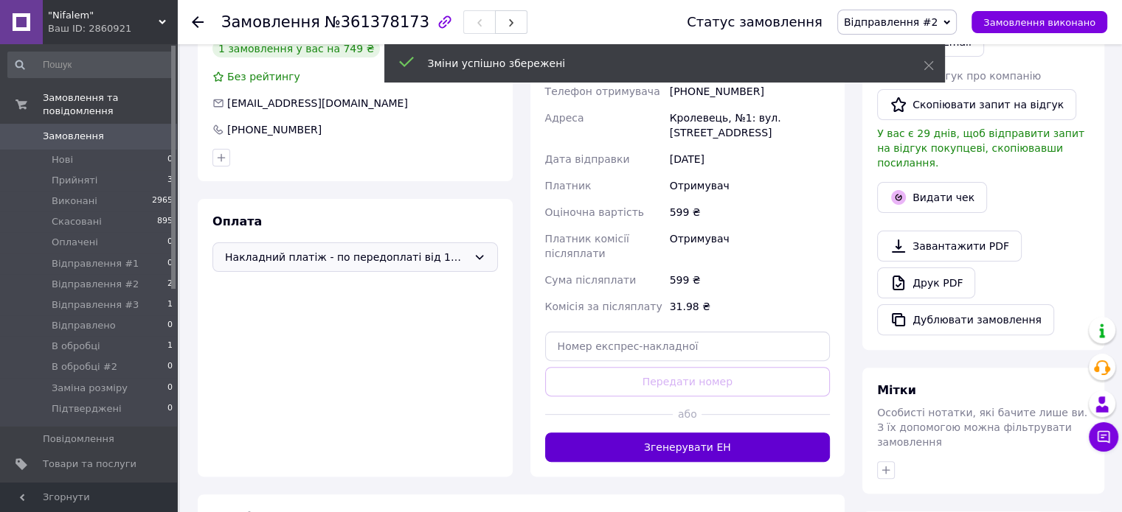
click at [693, 433] on button "Згенерувати ЕН" at bounding box center [687, 447] width 285 height 29
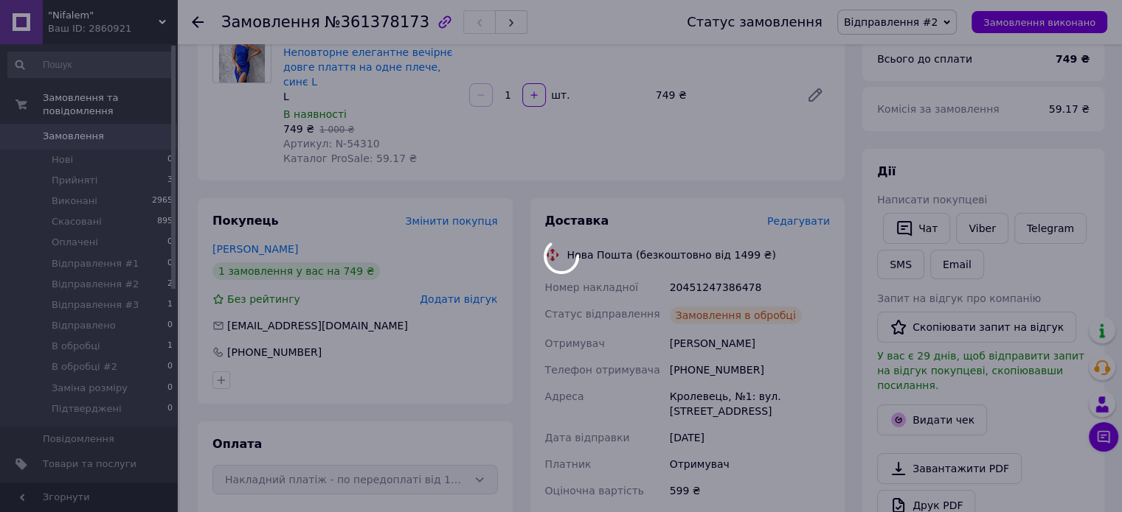
scroll to position [147, 0]
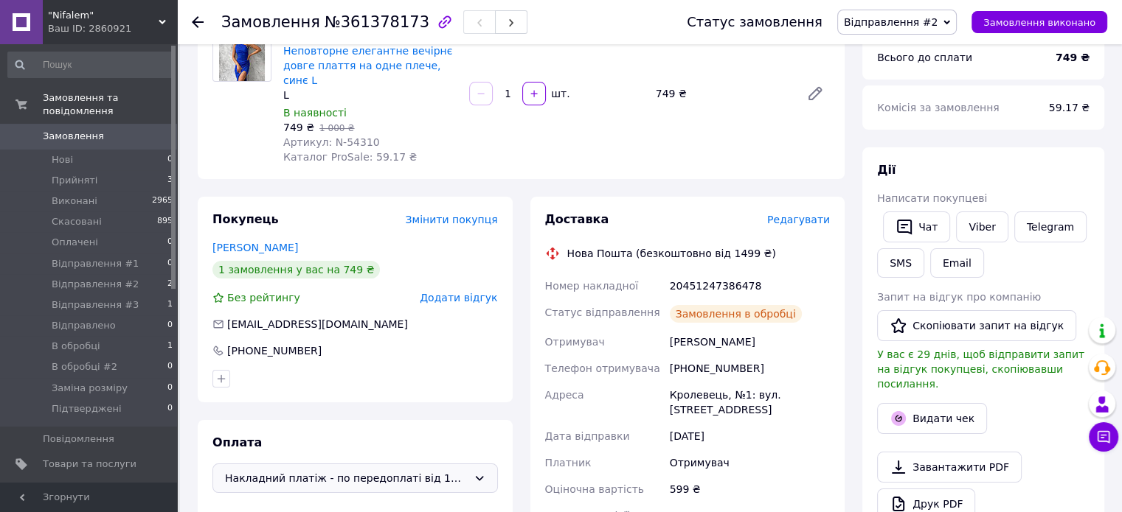
click at [701, 273] on div "20451247386478" at bounding box center [750, 286] width 166 height 27
copy div "20451247386478"
click at [903, 257] on button "SMS" at bounding box center [900, 262] width 47 height 29
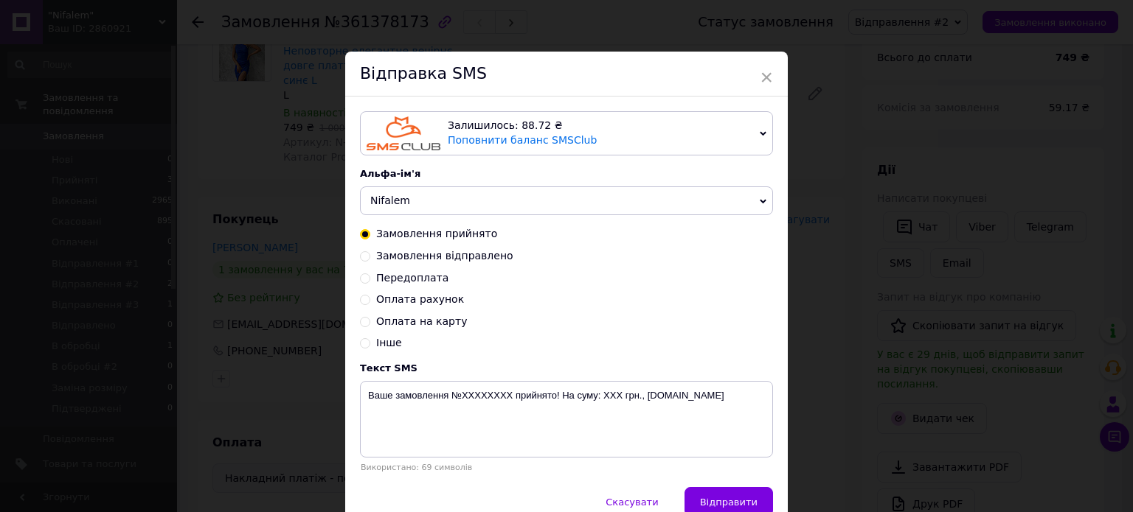
click at [451, 259] on span "Замовлення відправлено" at bounding box center [444, 256] width 137 height 12
click at [370, 259] on input "Замовлення відправлено" at bounding box center [365, 255] width 10 height 10
radio input "true"
radio input "false"
click at [585, 388] on textarea "Замовлення №ХХХХХХХХ відправлено. ТТН хххххххххххххх, [DOMAIN_NAME]" at bounding box center [566, 419] width 413 height 77
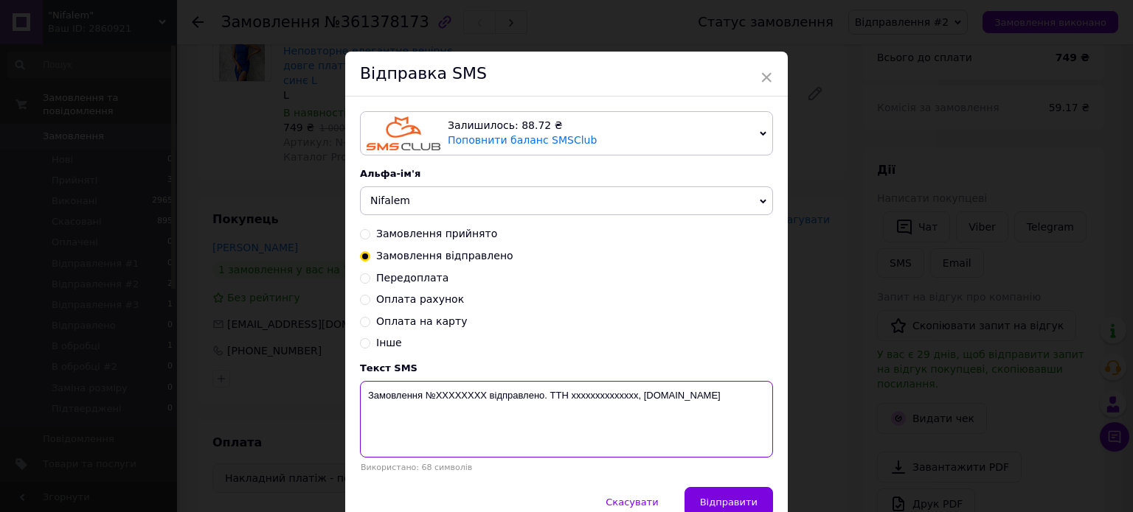
click at [585, 388] on textarea "Замовлення №ХХХХХХХХ відправлено. ТТН хххххххххххххх, [DOMAIN_NAME]" at bounding box center [566, 419] width 413 height 77
paste textarea "20451247386478"
drag, startPoint x: 428, startPoint y: 391, endPoint x: 484, endPoint y: 397, distance: 56.4
click at [484, 397] on textarea "Замовлення №ХХХХХХХХ відправлено. ТТН 20451247386478, [DOMAIN_NAME]" at bounding box center [566, 419] width 413 height 77
paste textarea "361378173"
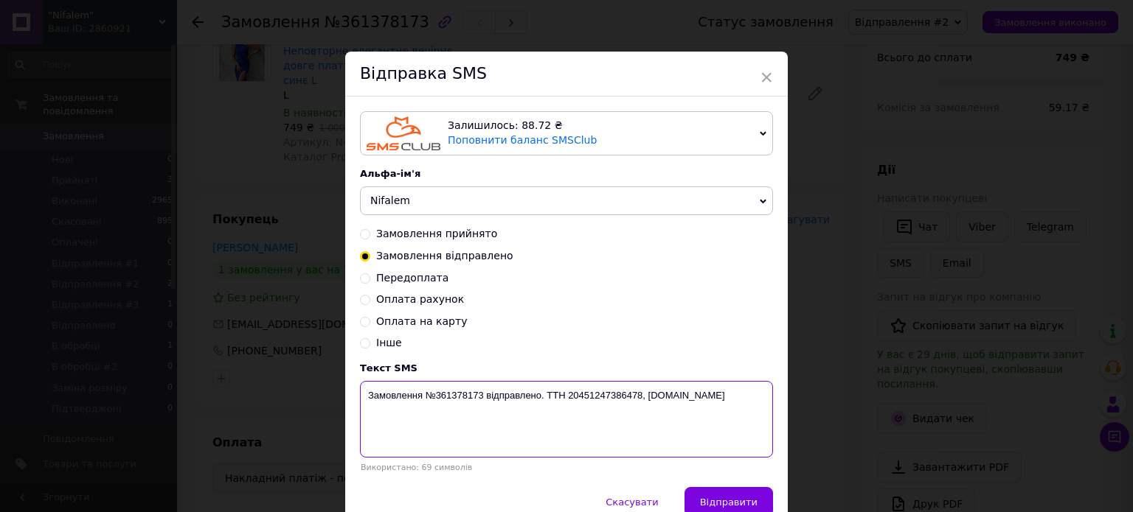
type textarea "Замовлення №361378173 відправлено. ТТН 20451247386478, [DOMAIN_NAME]"
click at [1006, 246] on div "× Відправка SMS Залишилось: 88.72 ₴ Поповнити баланс SMSClub Підключити LetsAds…" at bounding box center [566, 256] width 1133 height 512
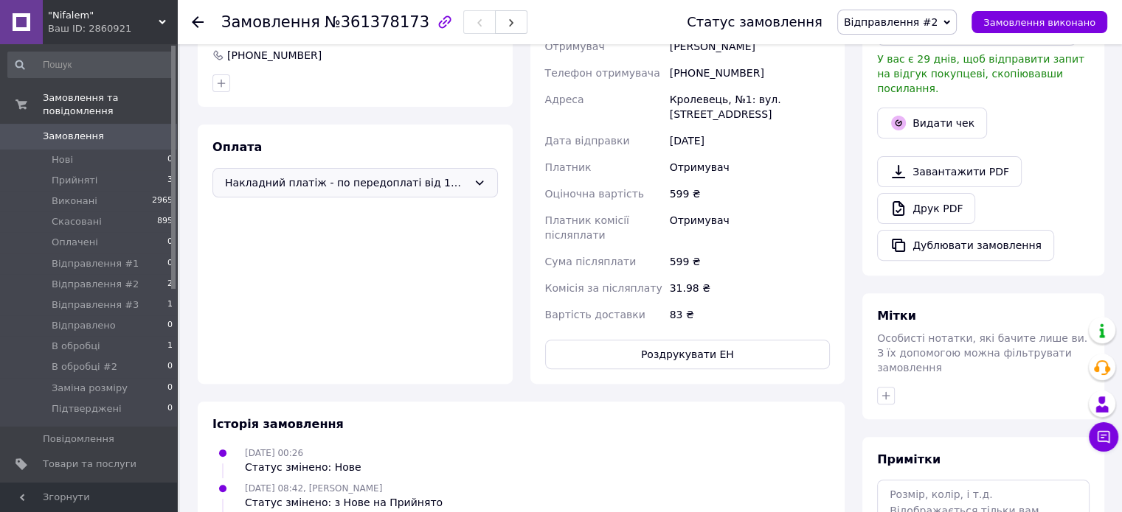
scroll to position [664, 0]
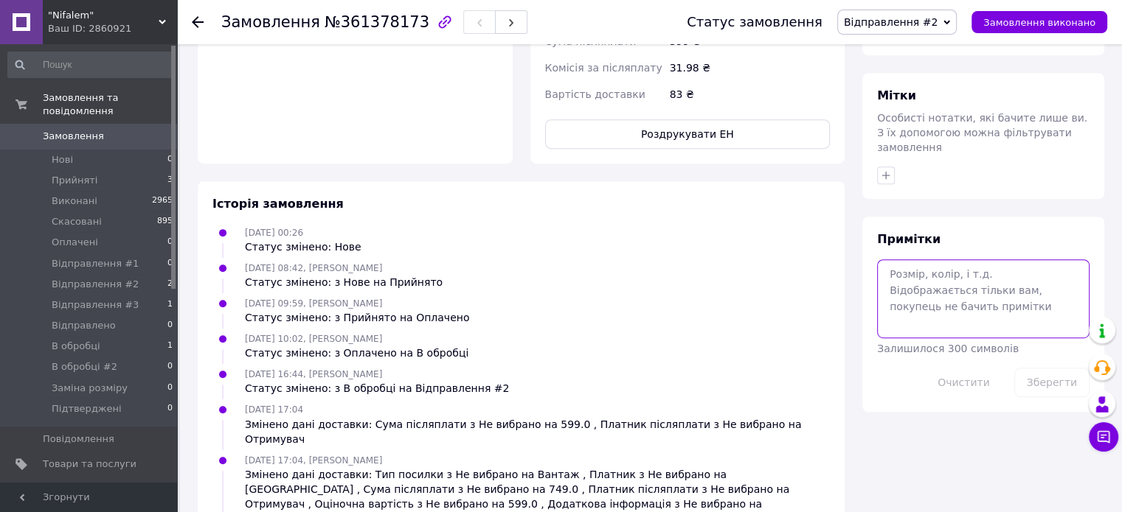
click at [966, 278] on textarea at bounding box center [983, 299] width 212 height 78
paste textarea "Замовлення №361378173 відправлено. ТТН 20451247386478, [DOMAIN_NAME]"
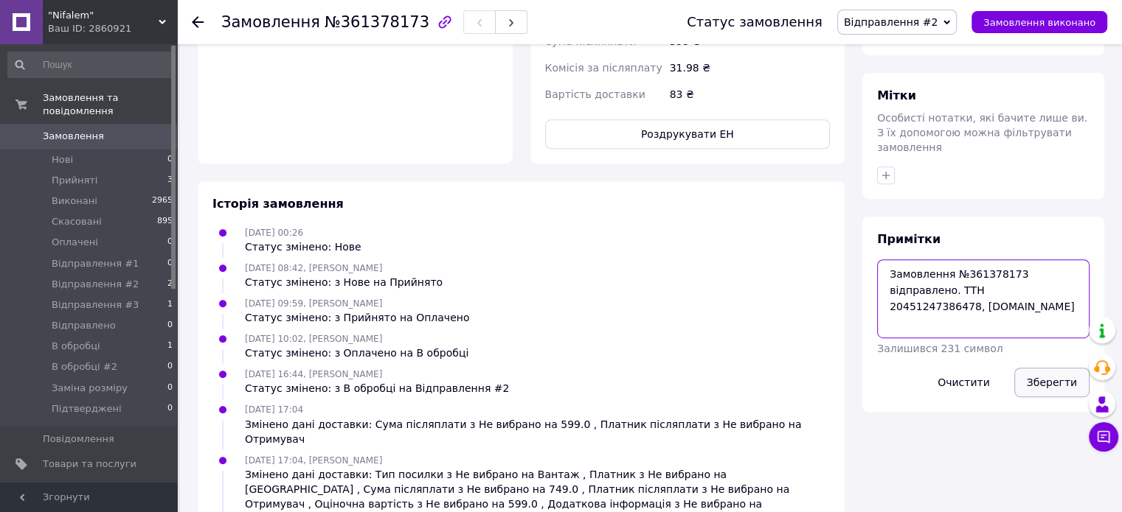
type textarea "Замовлення №361378173 відправлено. ТТН 20451247386478, [DOMAIN_NAME]"
click at [1050, 368] on button "Зберегти" at bounding box center [1051, 382] width 75 height 29
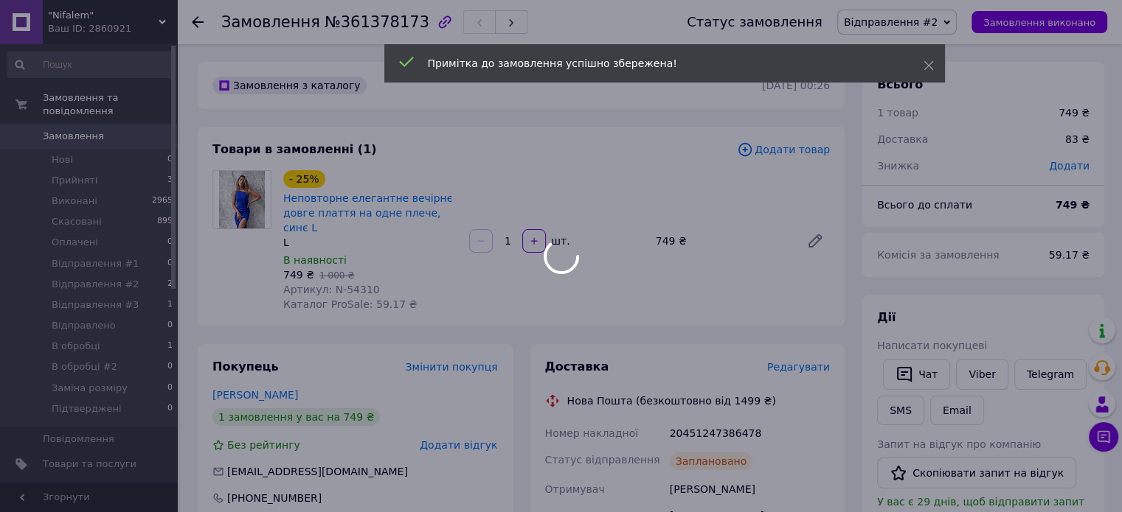
scroll to position [3, 0]
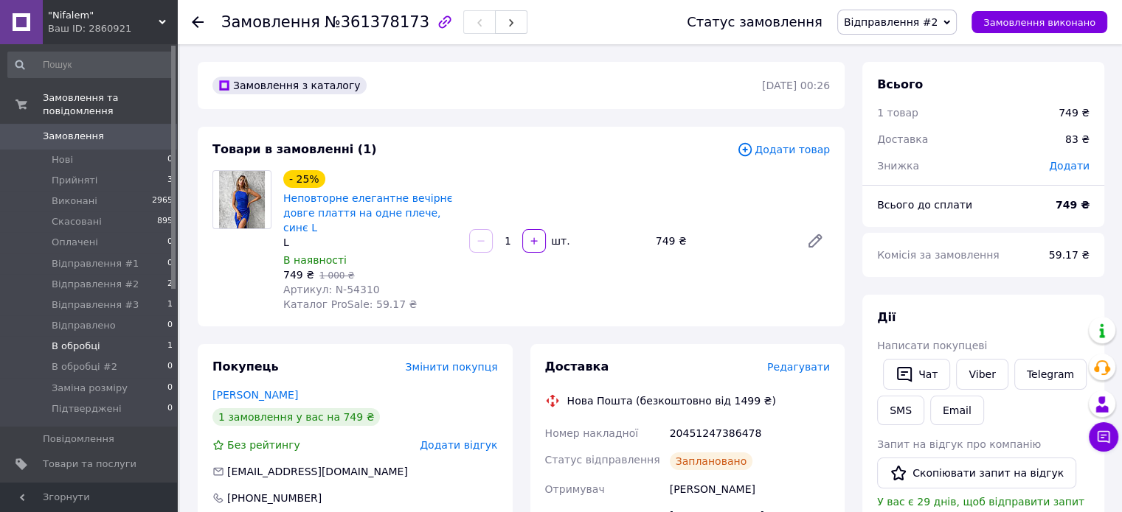
click at [121, 338] on li "В обробці 1" at bounding box center [90, 346] width 181 height 21
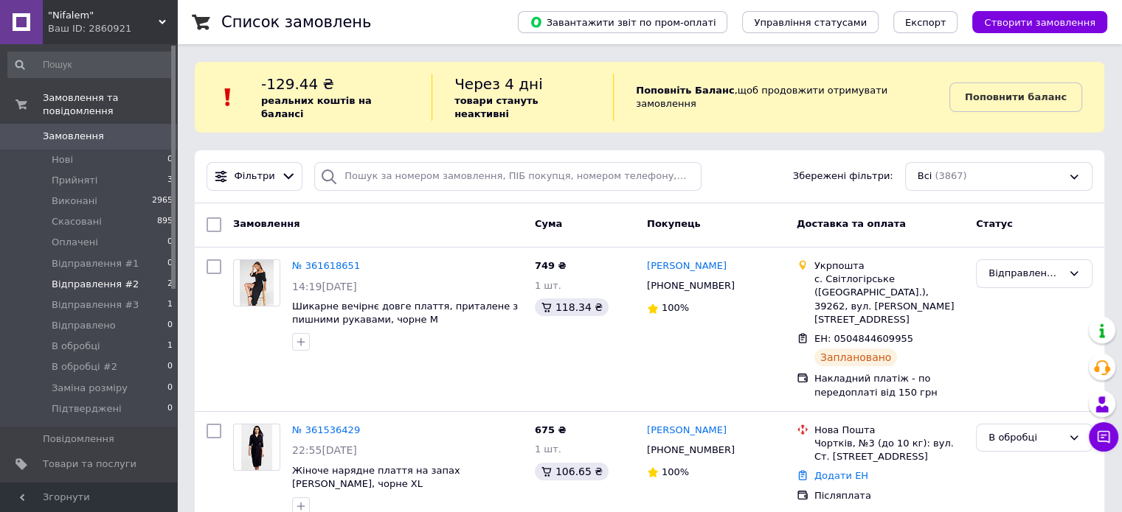
click at [161, 274] on li "Відправлення #2 2" at bounding box center [90, 284] width 181 height 21
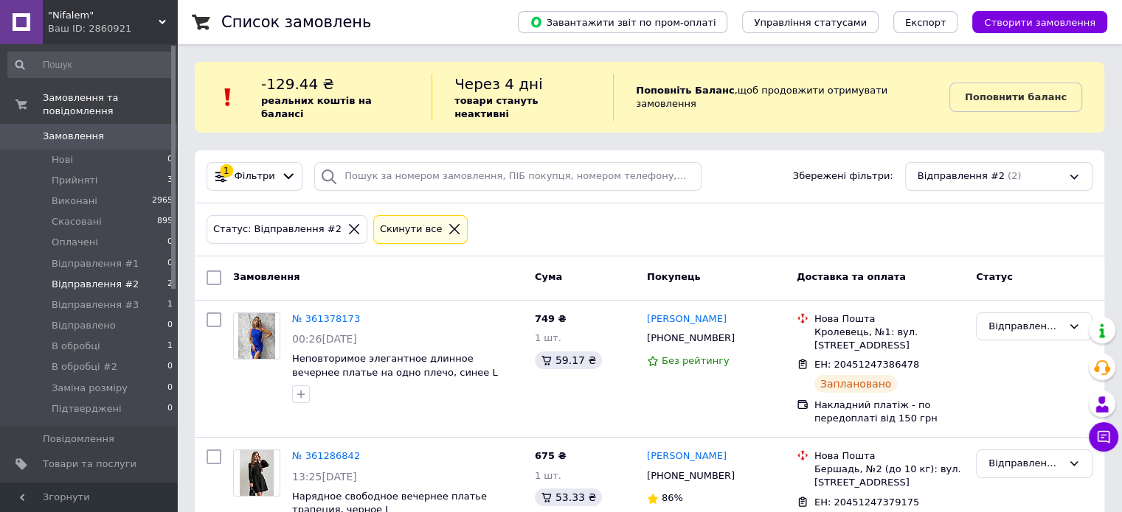
click at [216, 271] on input "checkbox" at bounding box center [213, 278] width 15 height 15
checkbox input "true"
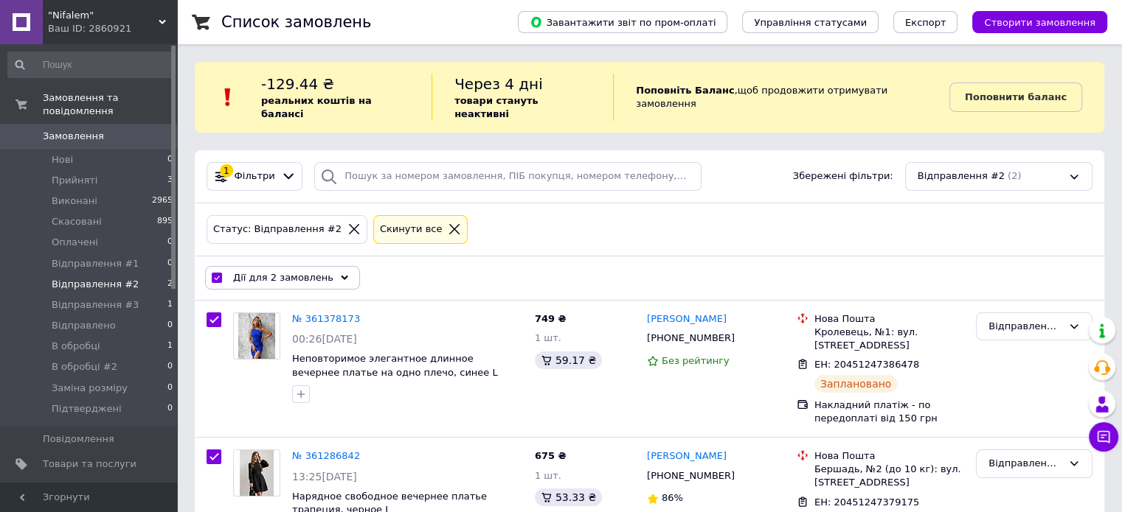
click at [271, 271] on span "Дії для 2 замовлень" at bounding box center [283, 277] width 100 height 13
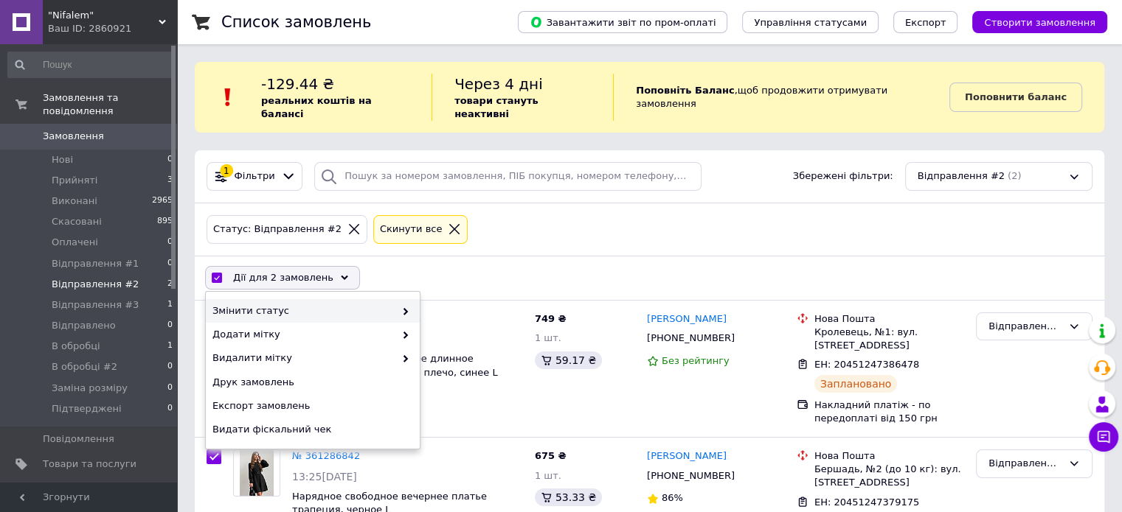
click at [302, 305] on span "Змінити статус" at bounding box center [303, 311] width 182 height 13
click at [395, 305] on span at bounding box center [401, 311] width 15 height 13
click at [407, 308] on icon at bounding box center [405, 311] width 7 height 7
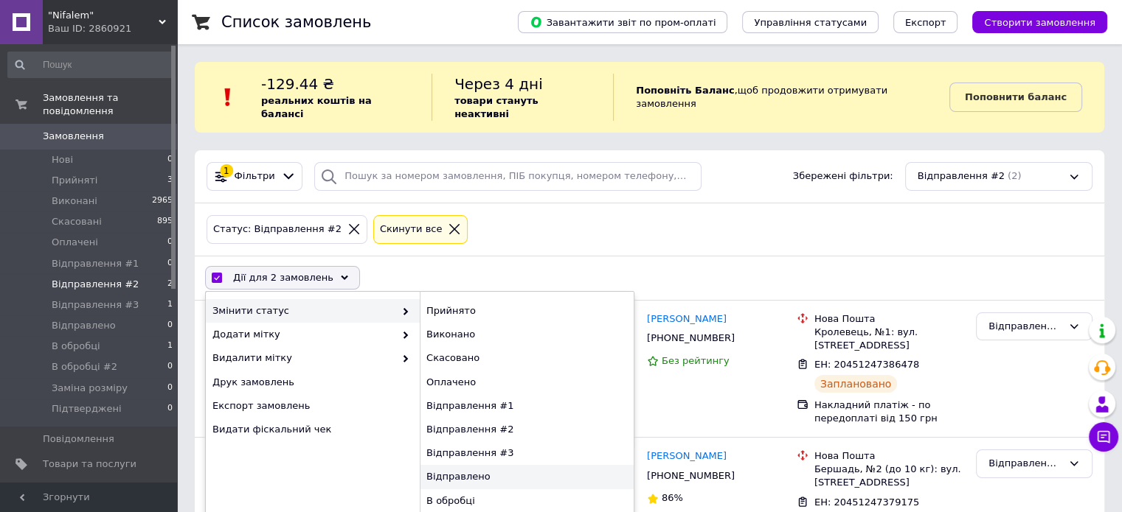
click at [496, 465] on div "Відправлено" at bounding box center [527, 477] width 214 height 24
checkbox input "false"
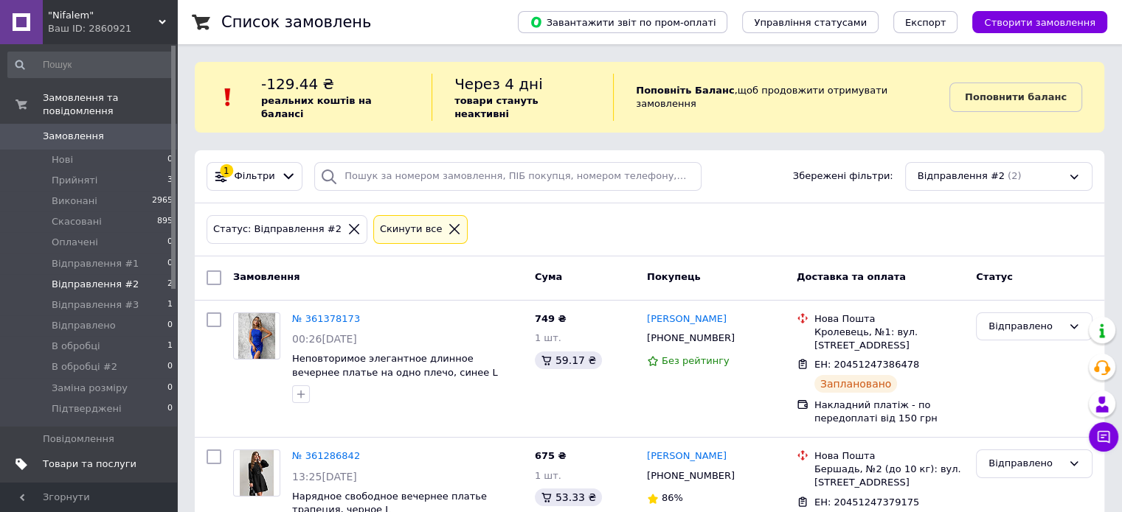
click at [109, 452] on link "Товари та послуги" at bounding box center [90, 464] width 181 height 25
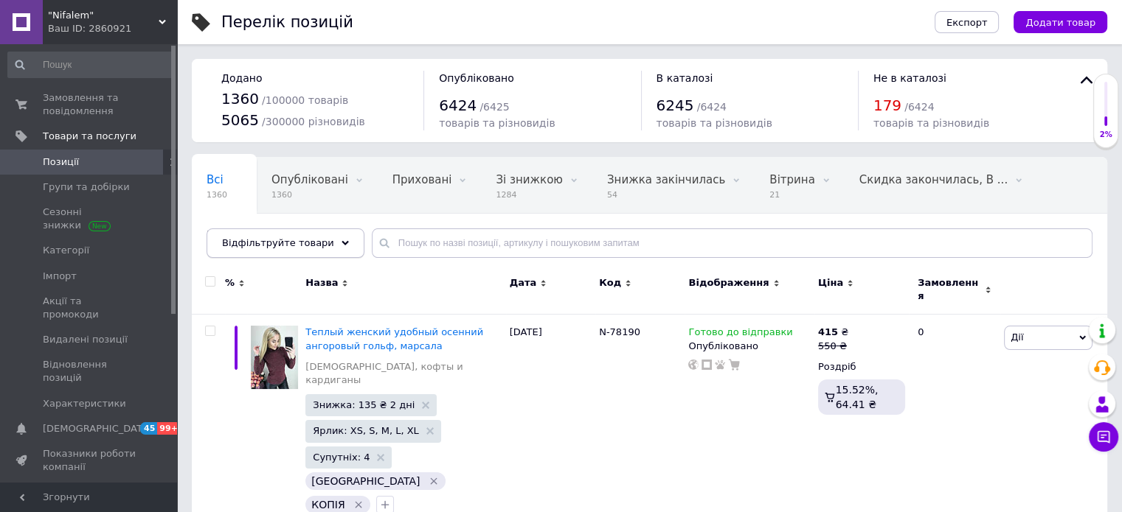
click at [333, 242] on div "Відфільтруйте товари" at bounding box center [285, 243] width 158 height 29
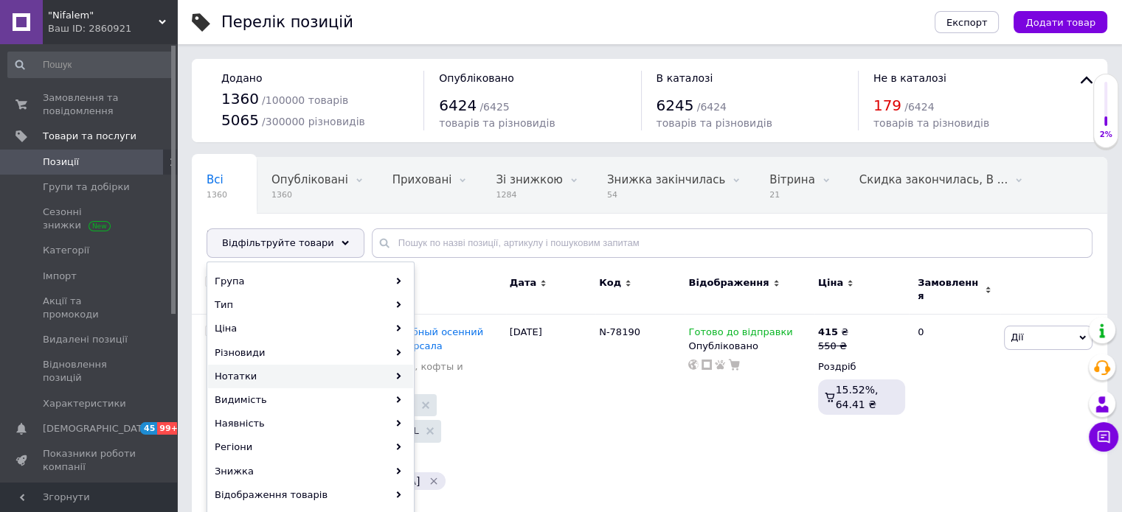
click at [284, 369] on div "Нотатки" at bounding box center [310, 377] width 205 height 24
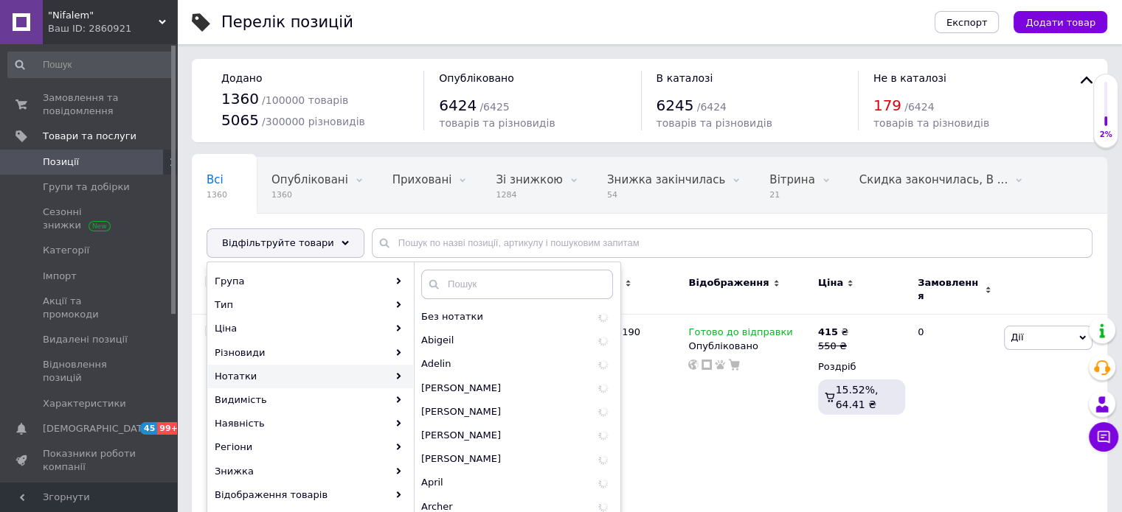
click at [285, 369] on div "Нотатки" at bounding box center [310, 377] width 205 height 24
click at [509, 276] on input "text" at bounding box center [517, 284] width 192 height 29
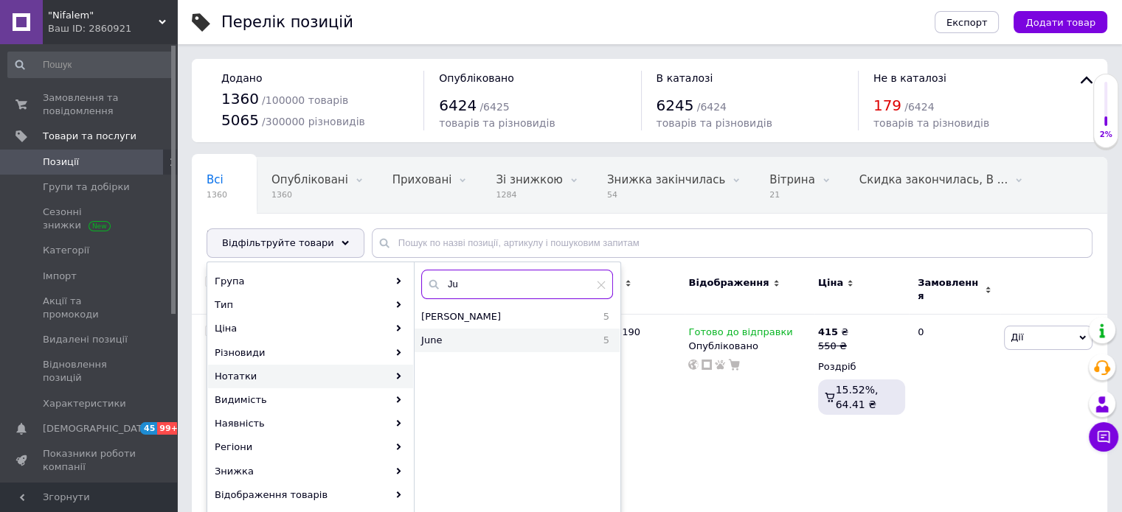
type input "Ju"
click at [507, 341] on span "June" at bounding box center [478, 340] width 114 height 13
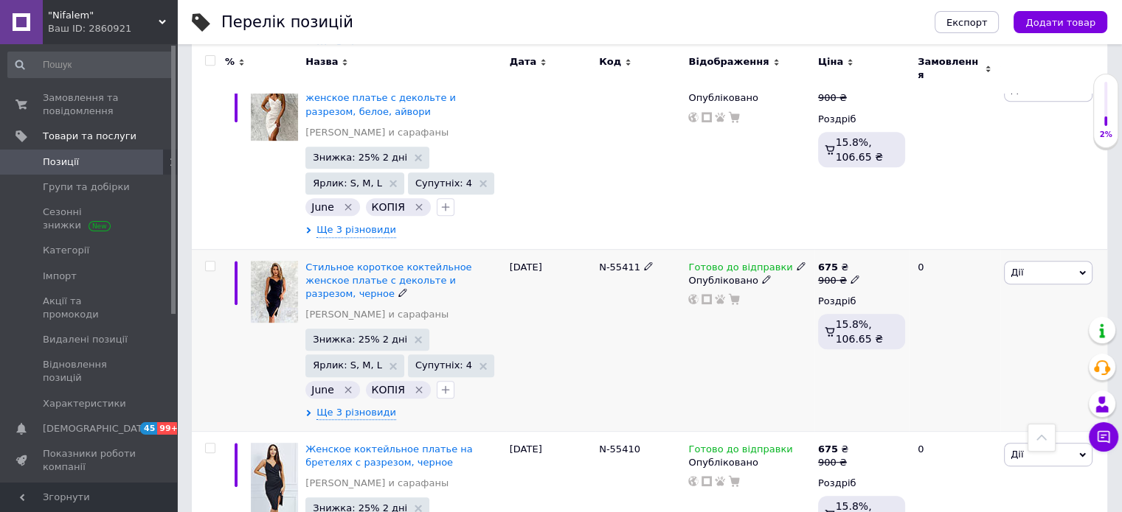
scroll to position [690, 0]
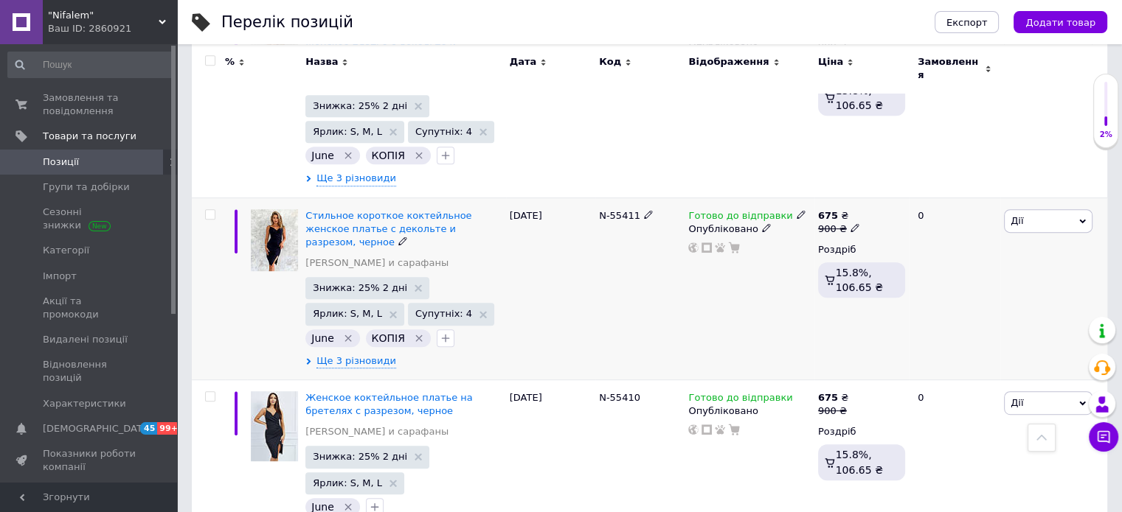
click at [1032, 209] on span "Дії" at bounding box center [1048, 221] width 88 height 24
click at [967, 280] on li "Копіювати" at bounding box center [993, 290] width 195 height 21
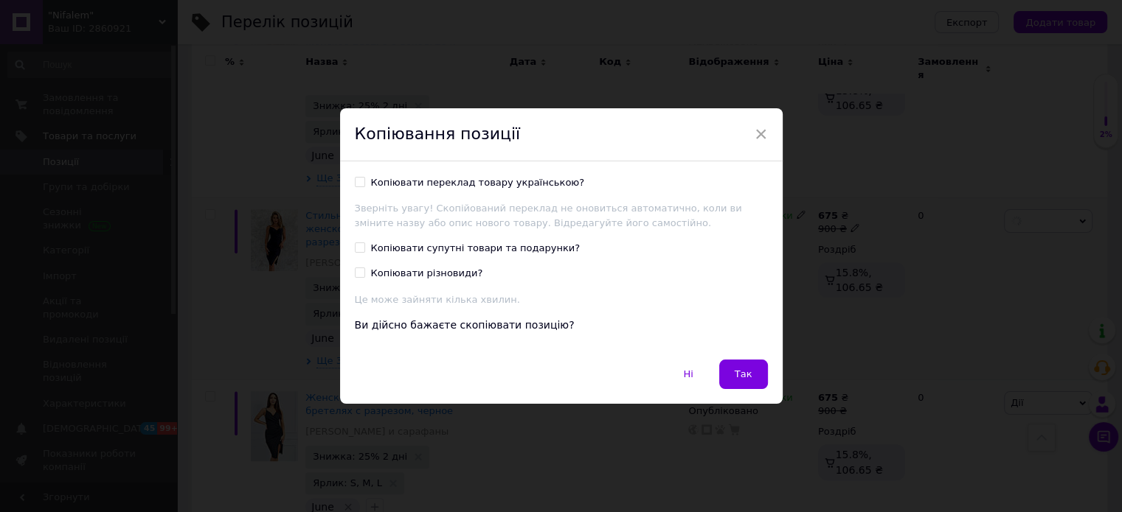
scroll to position [630, 0]
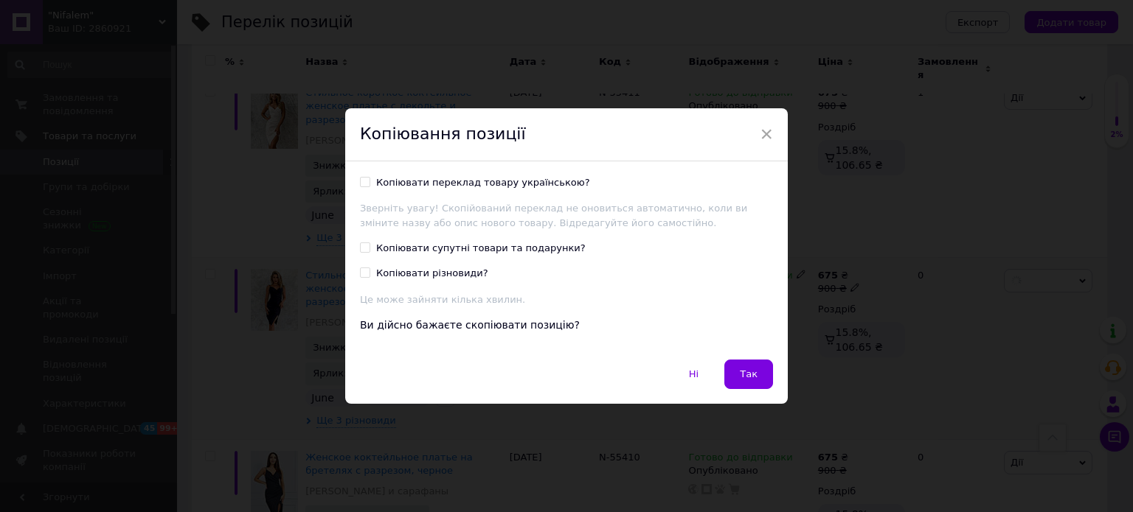
click at [474, 184] on div "Копіювати переклад товару українською?" at bounding box center [483, 182] width 214 height 13
click at [369, 184] on input "Копіювати переклад товару українською?" at bounding box center [365, 182] width 10 height 10
checkbox input "true"
click at [748, 387] on button "Так" at bounding box center [748, 374] width 49 height 29
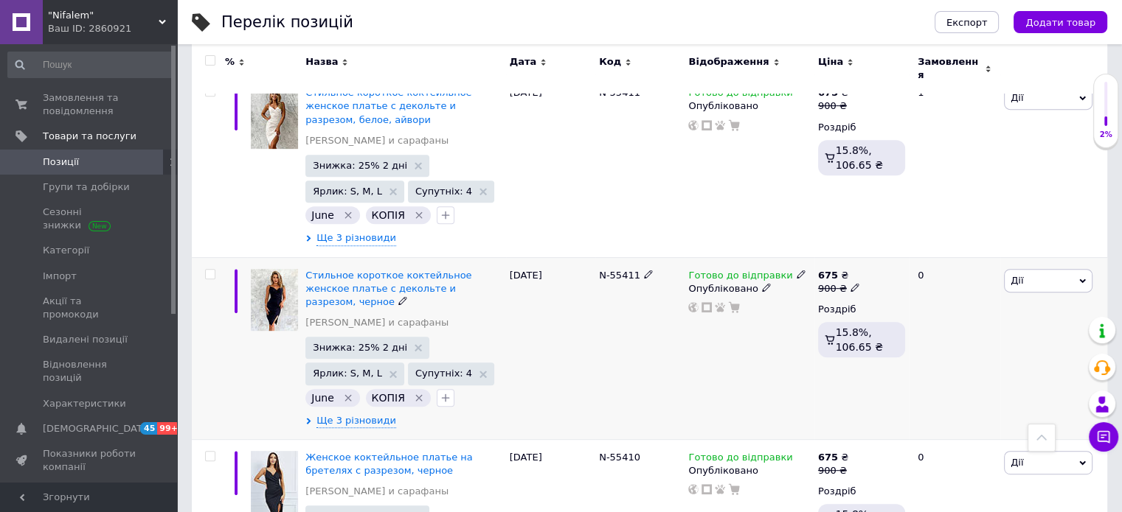
scroll to position [0, 306]
